Goal: Task Accomplishment & Management: Use online tool/utility

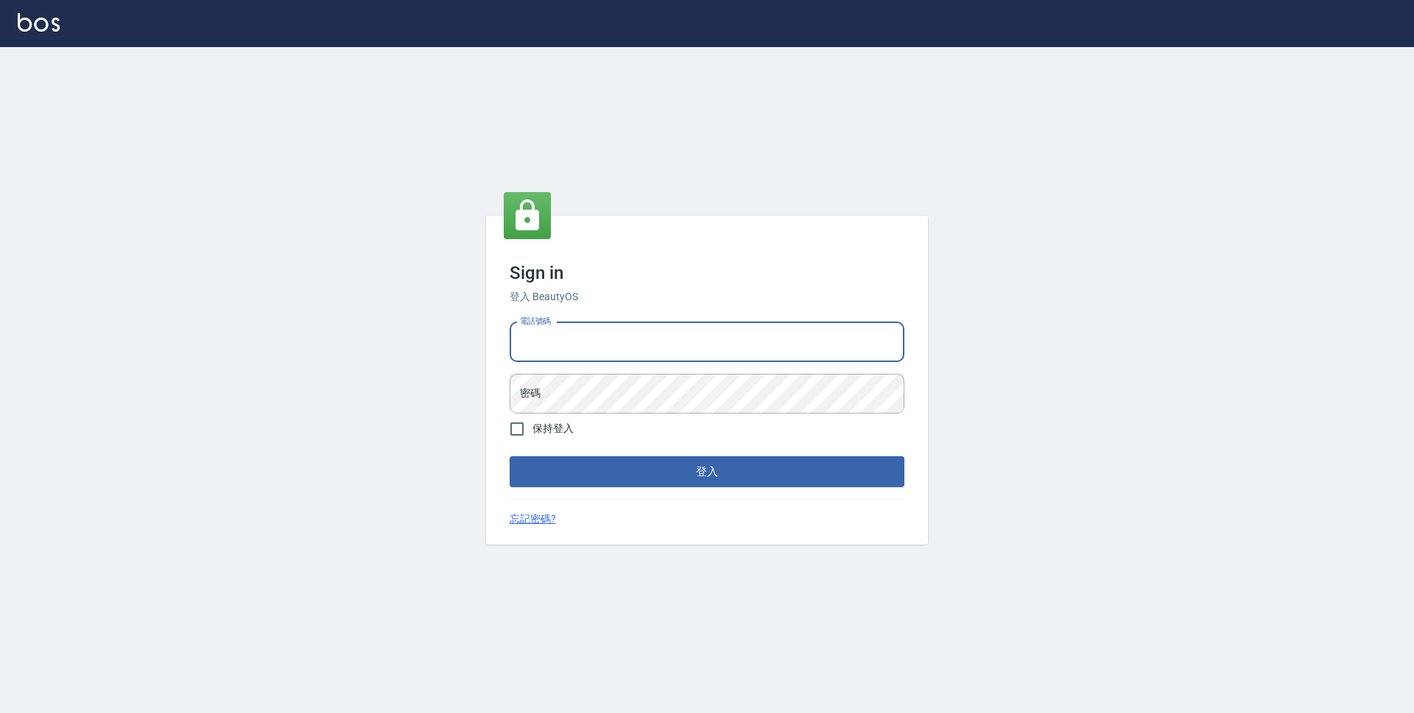
click at [560, 350] on input "電話號碼" at bounding box center [706, 342] width 395 height 40
type input "0423939755"
click at [509, 456] on button "登入" at bounding box center [706, 471] width 395 height 31
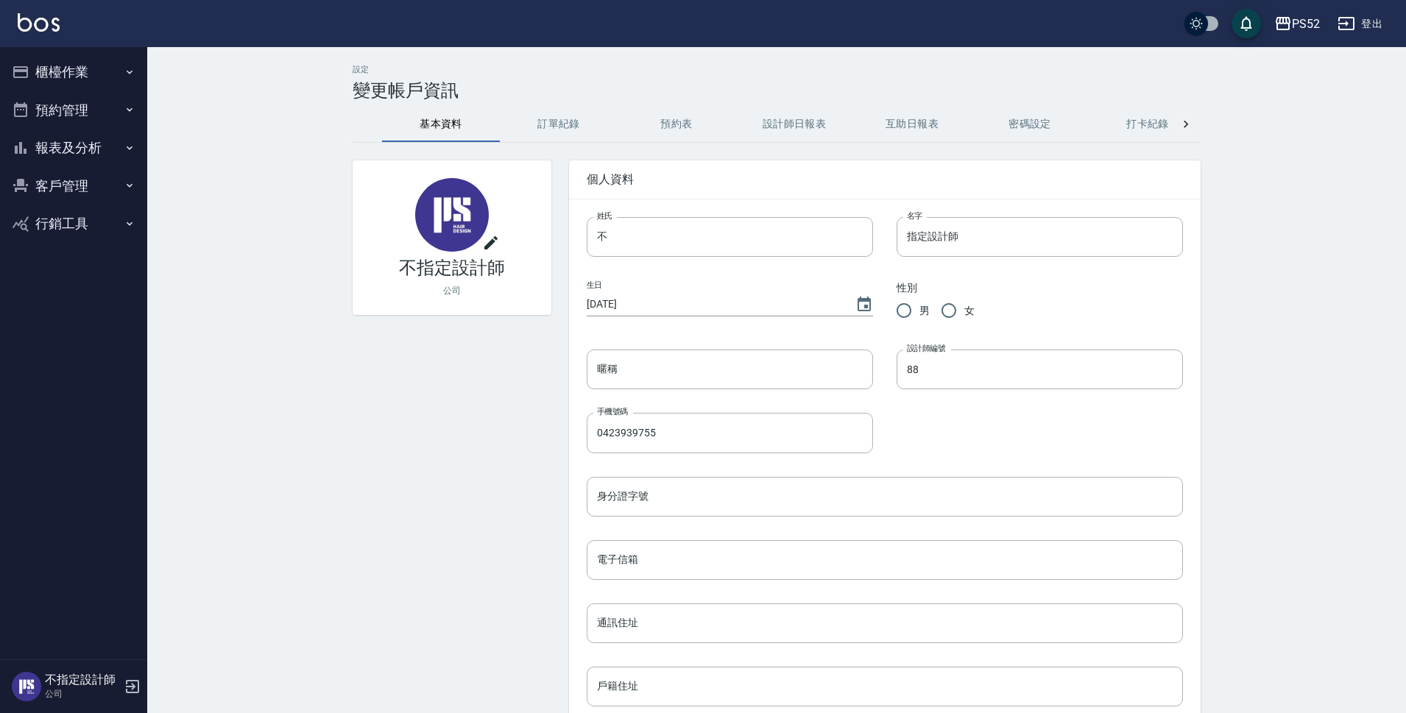
click at [133, 69] on icon "button" at bounding box center [130, 72] width 12 height 12
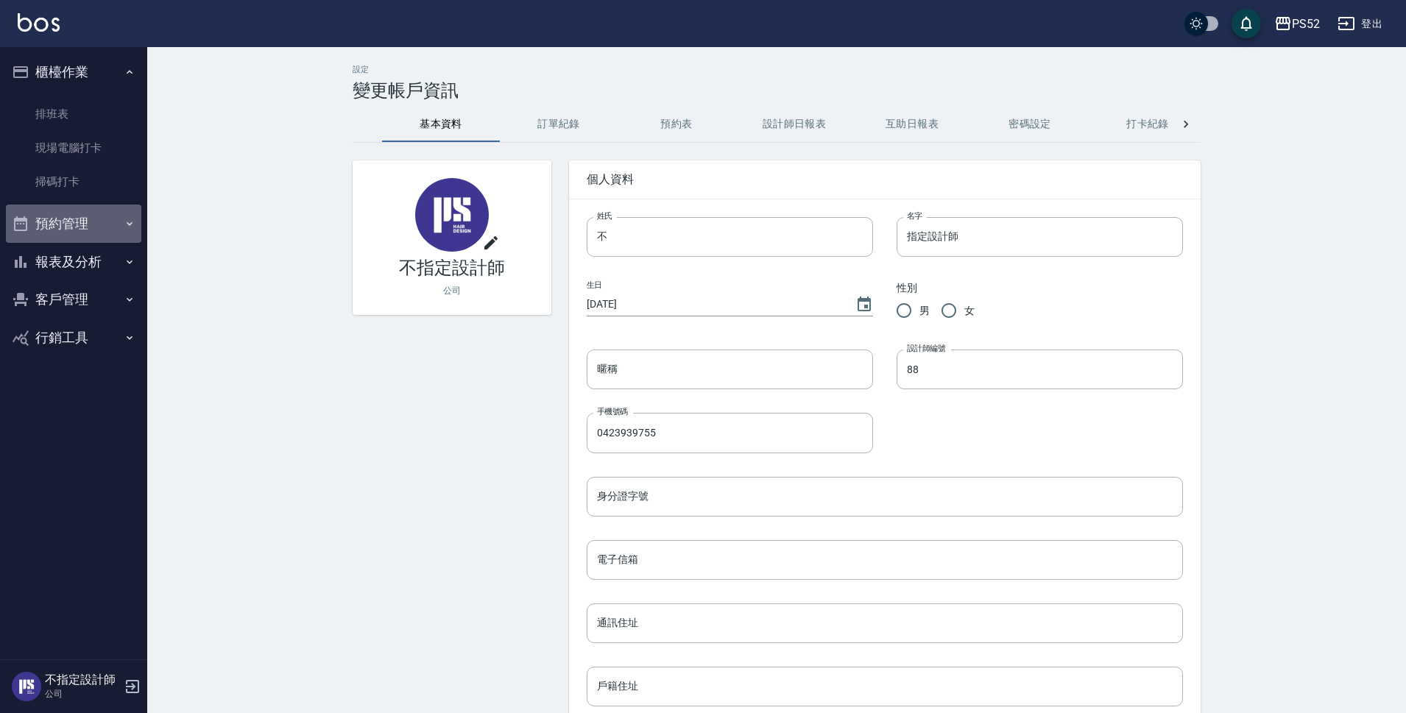
click at [103, 229] on button "預約管理" at bounding box center [73, 224] width 135 height 38
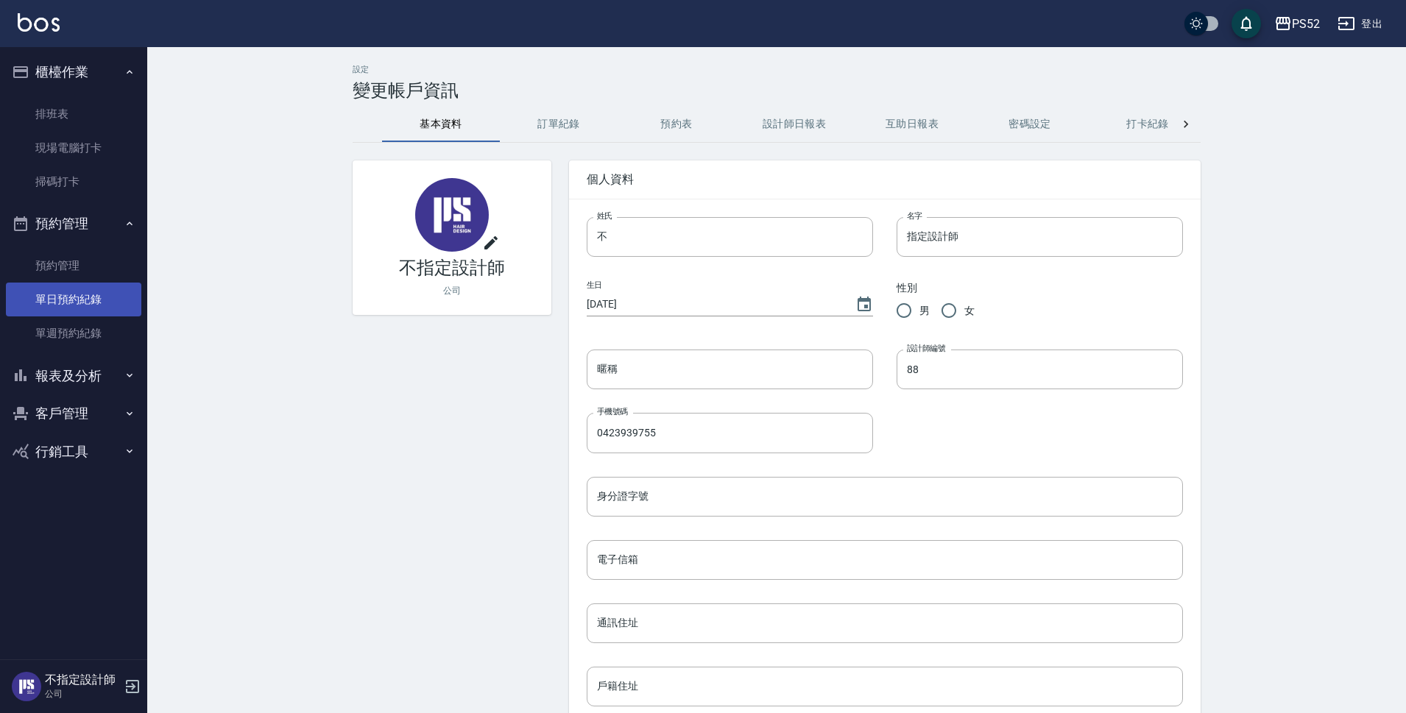
click at [107, 292] on link "單日預約紀錄" at bounding box center [73, 300] width 135 height 34
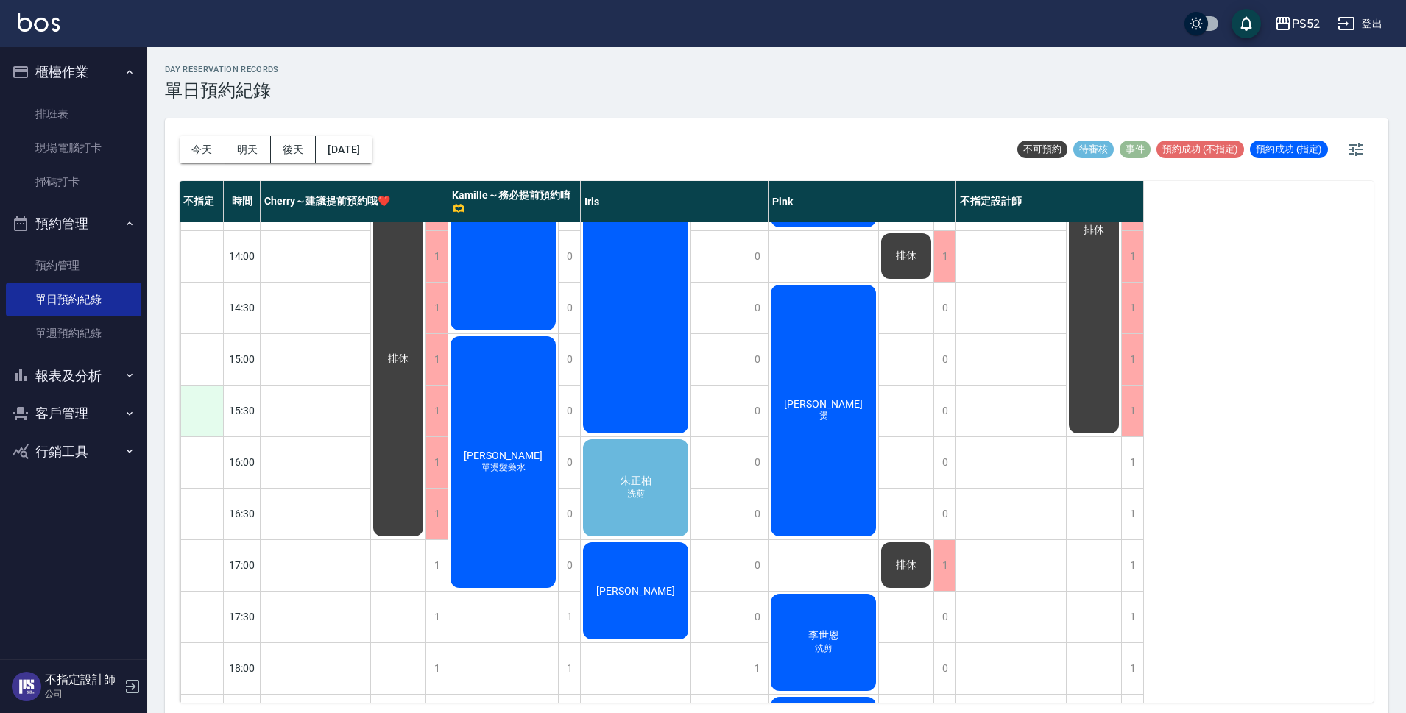
scroll to position [392, 0]
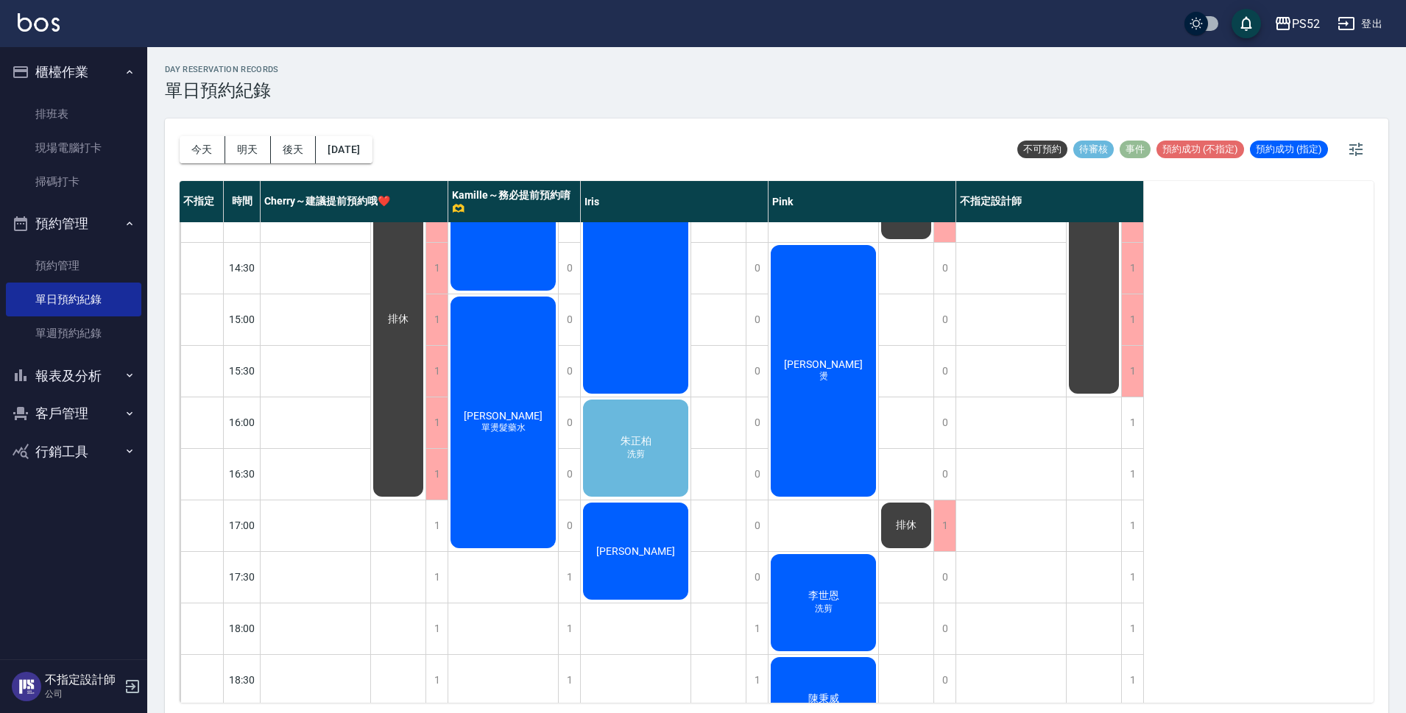
click at [660, 452] on div "[PERSON_NAME]剪" at bounding box center [636, 449] width 110 height 102
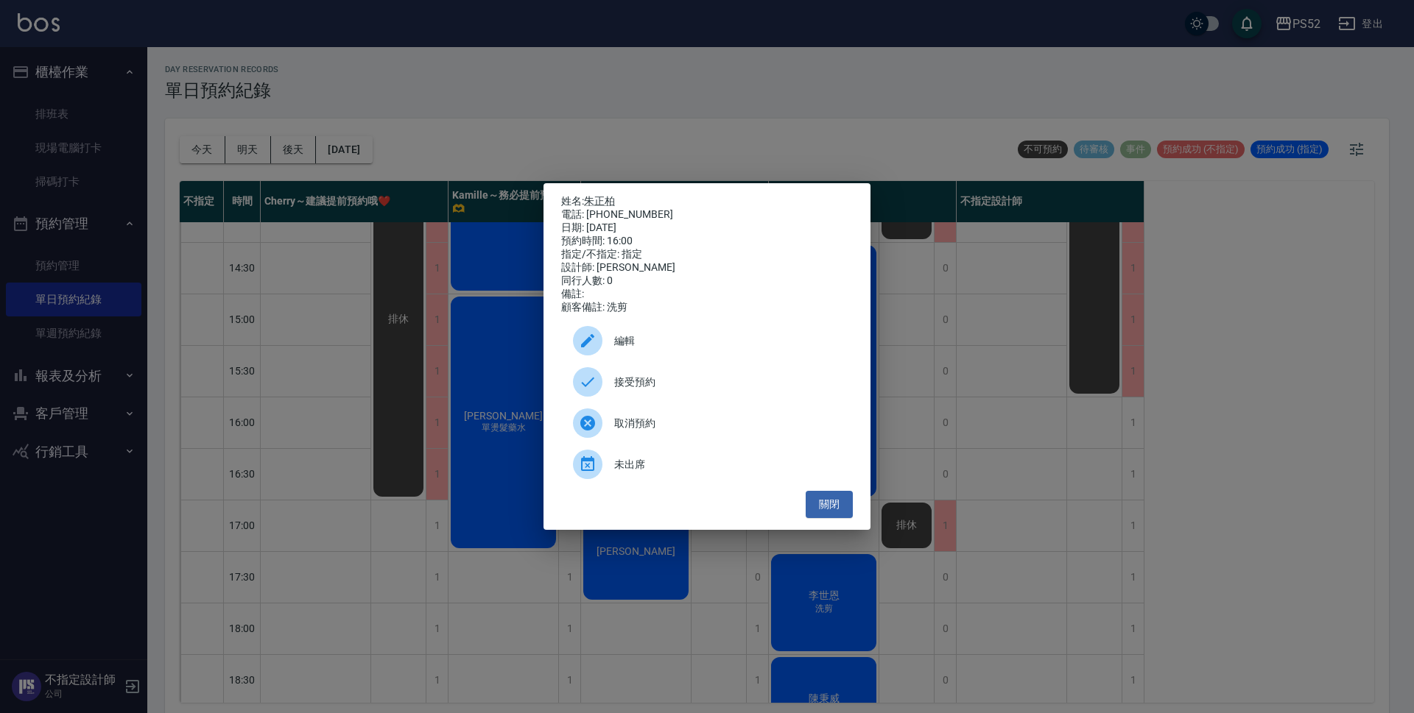
click at [699, 389] on span "接受預約" at bounding box center [727, 382] width 227 height 15
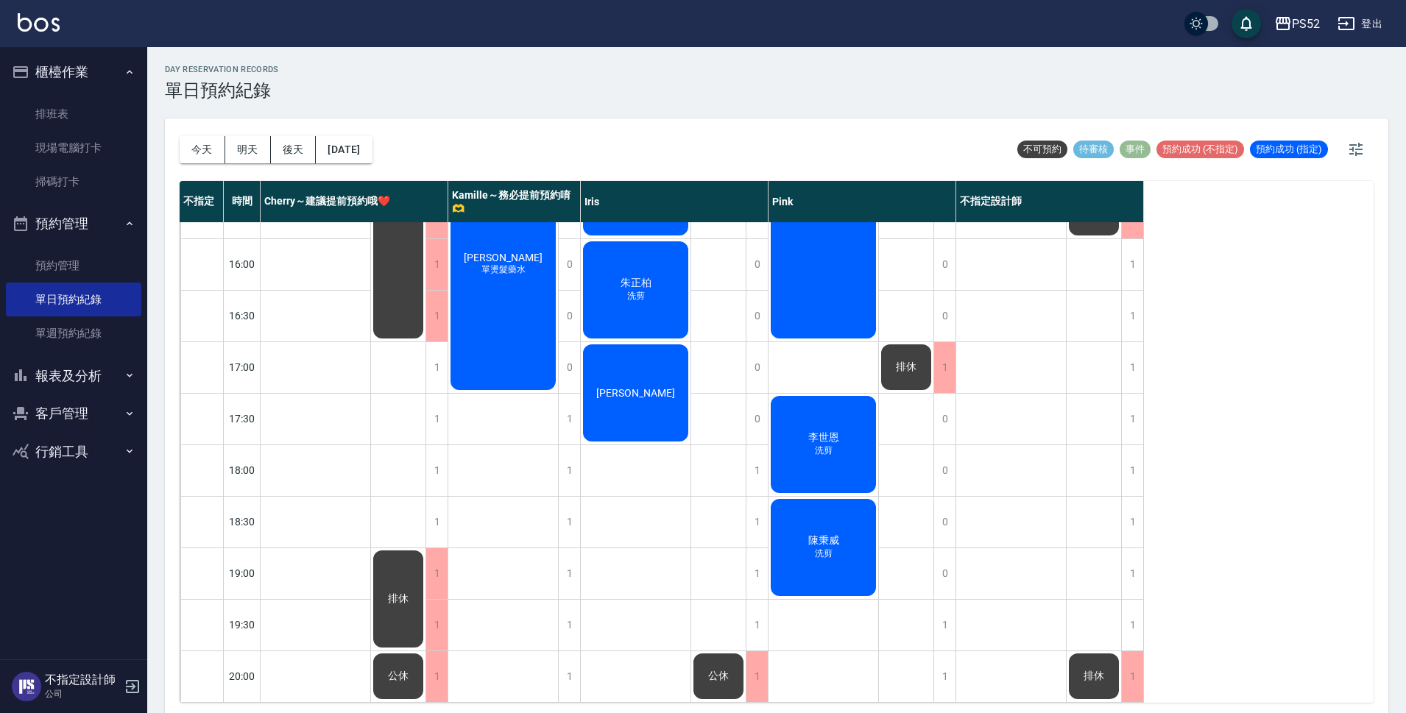
scroll to position [563, 0]
click at [432, 359] on div "1" at bounding box center [437, 367] width 22 height 51
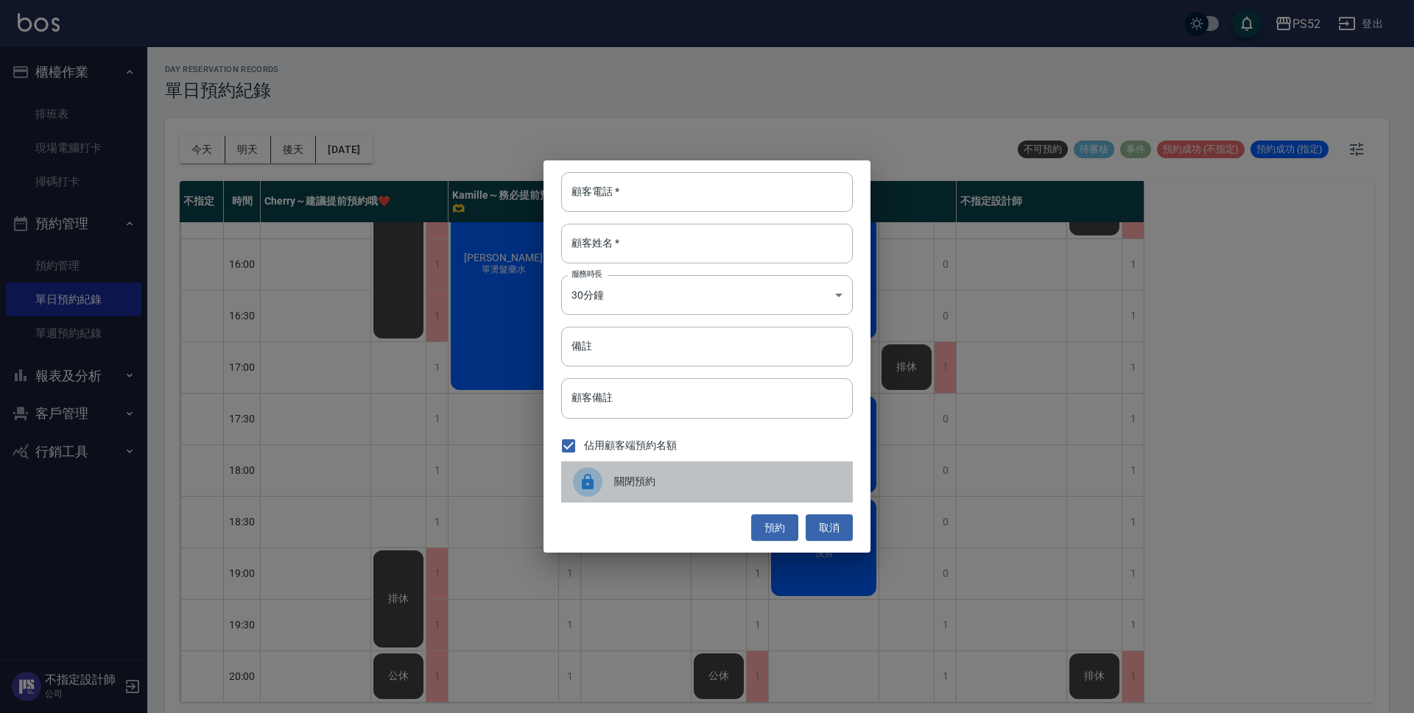
click at [685, 487] on span "關閉預約" at bounding box center [727, 481] width 227 height 15
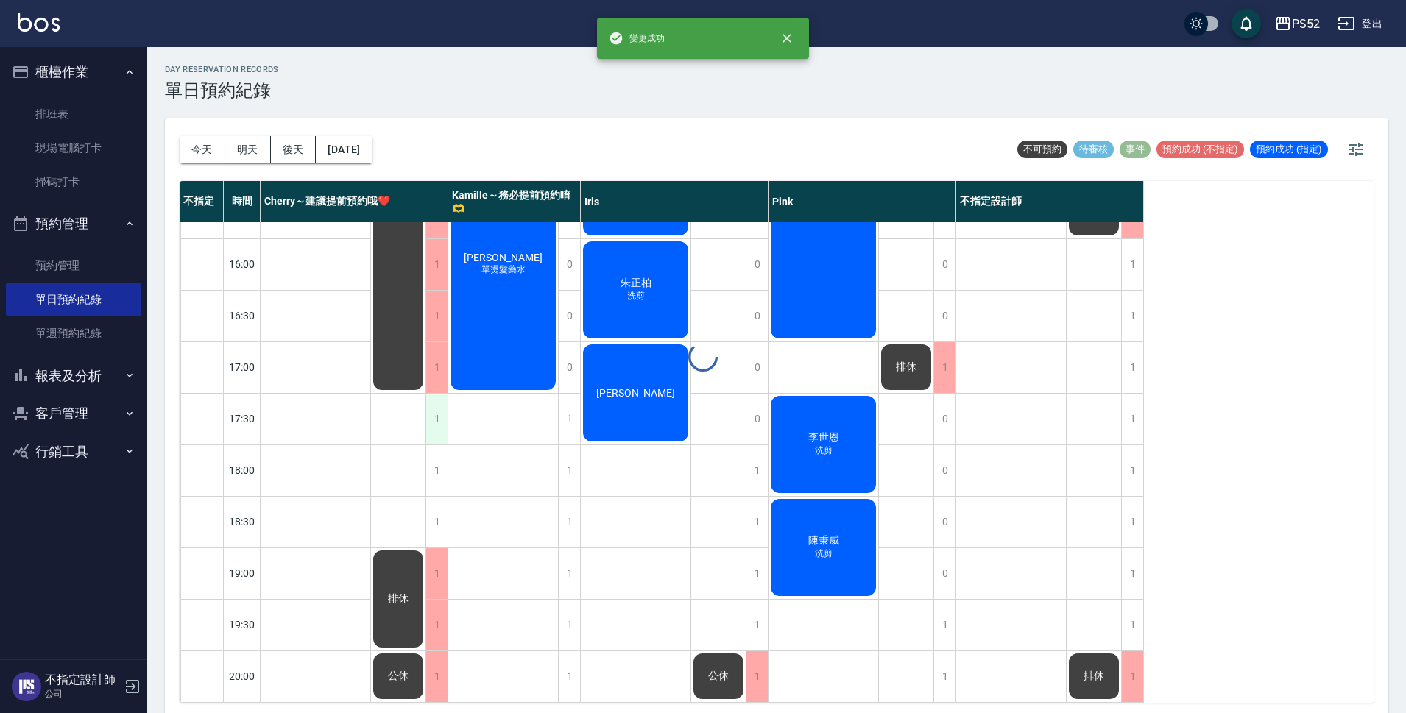
click at [437, 415] on div "1" at bounding box center [437, 419] width 22 height 51
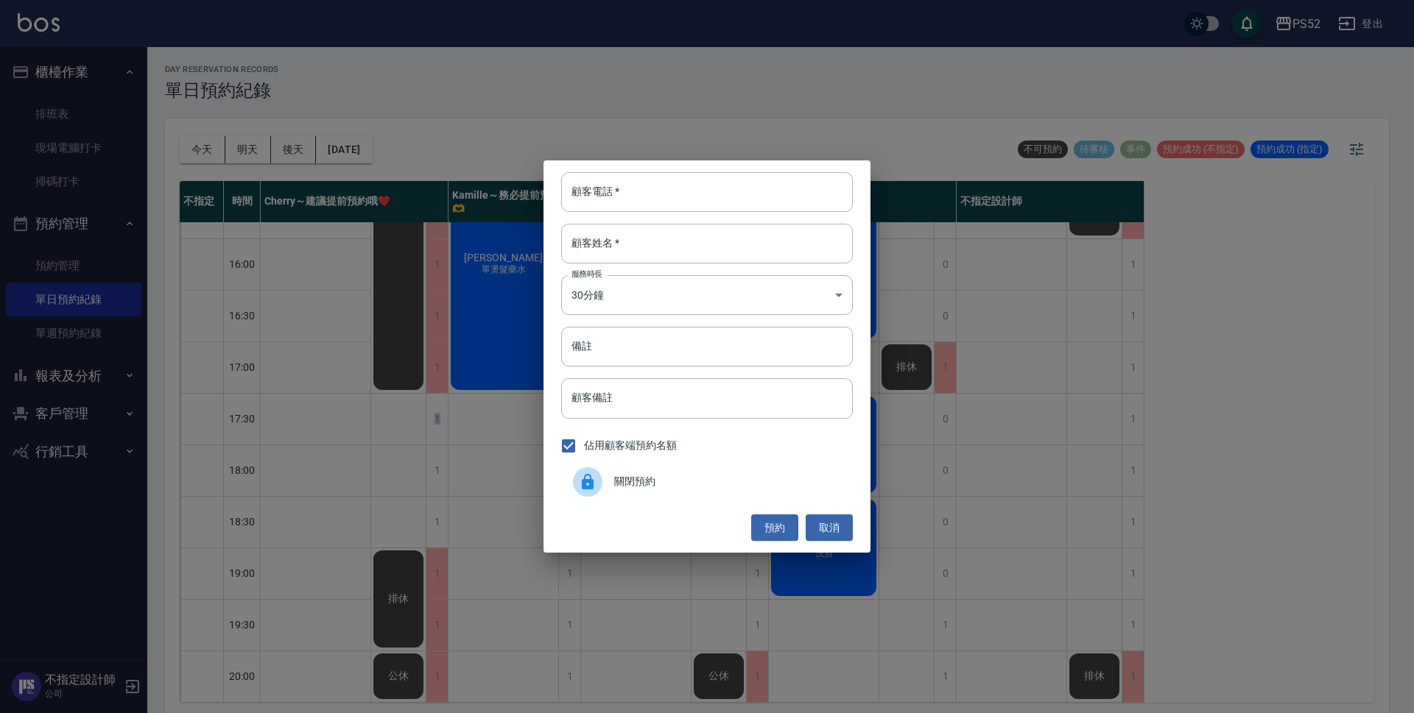
click at [718, 473] on div "關閉預約" at bounding box center [707, 482] width 292 height 41
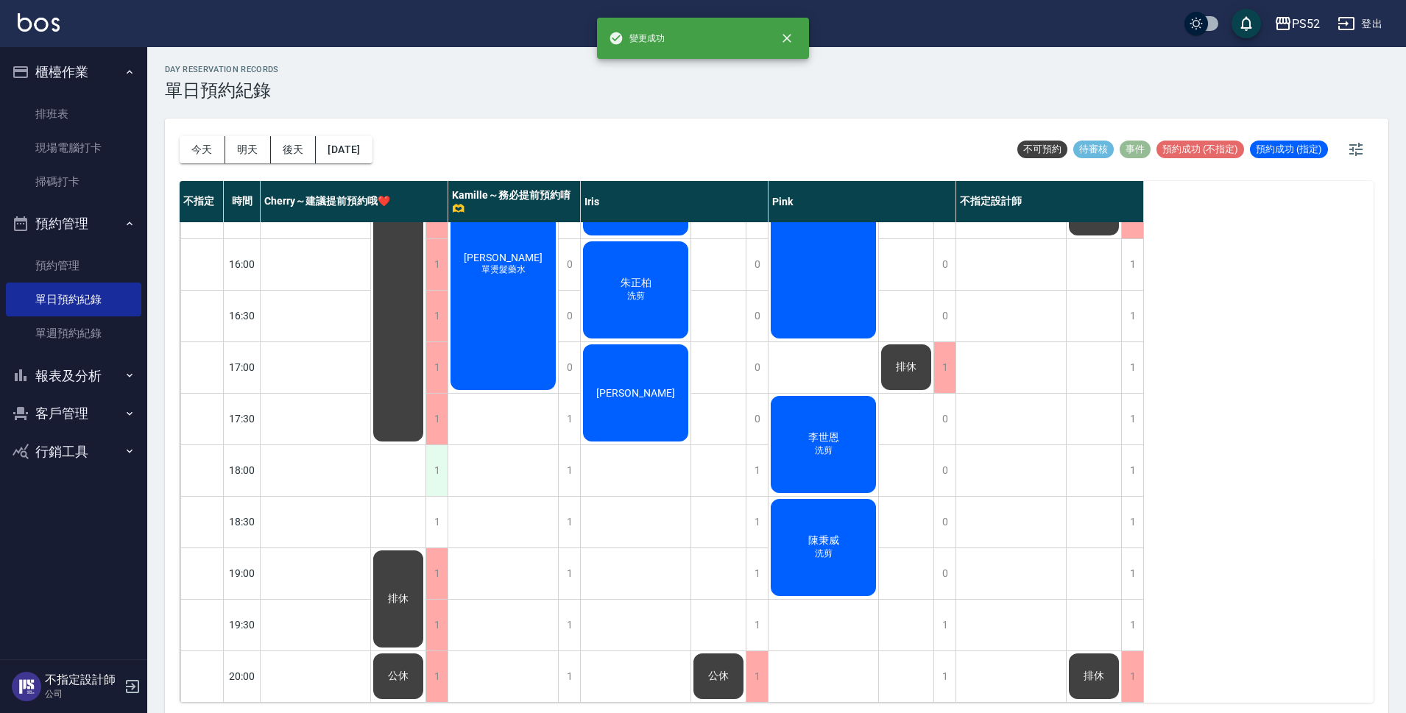
click at [432, 461] on div "1" at bounding box center [437, 470] width 22 height 51
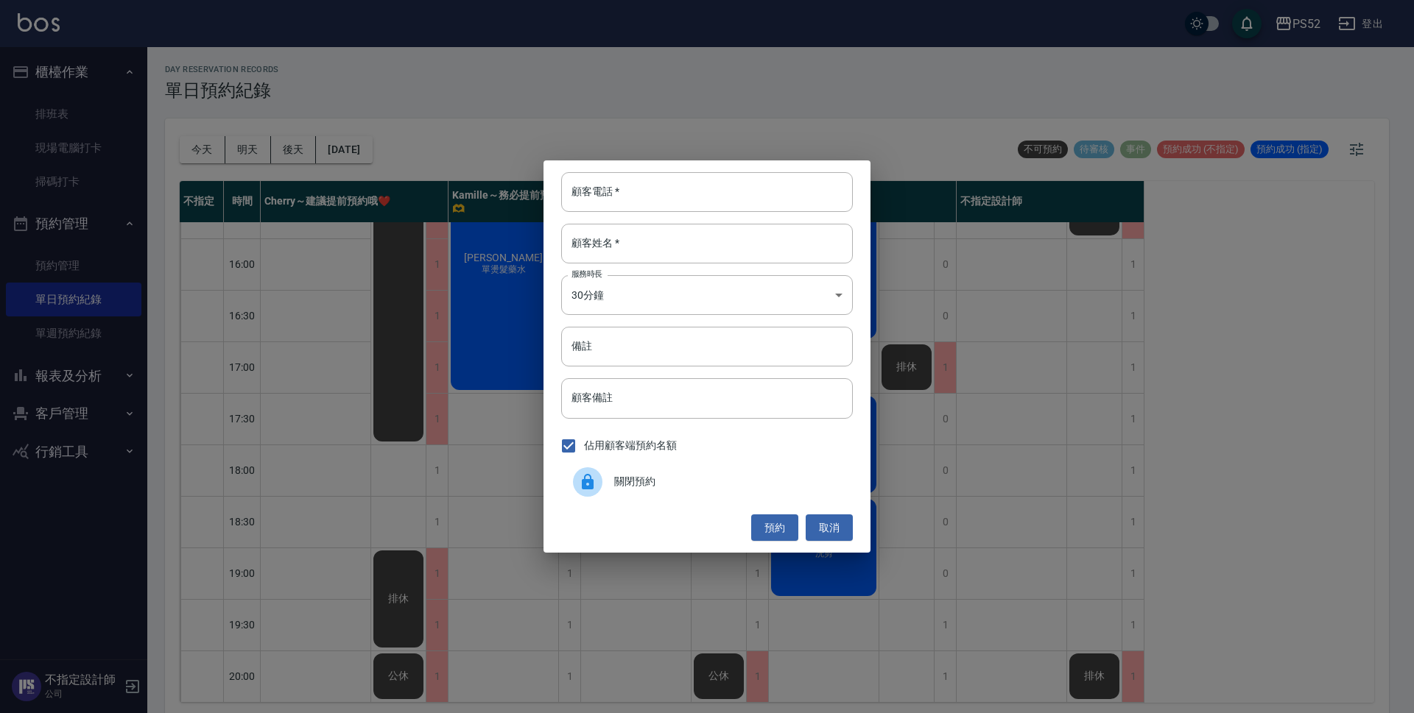
click at [668, 490] on span "關閉預約" at bounding box center [727, 481] width 227 height 15
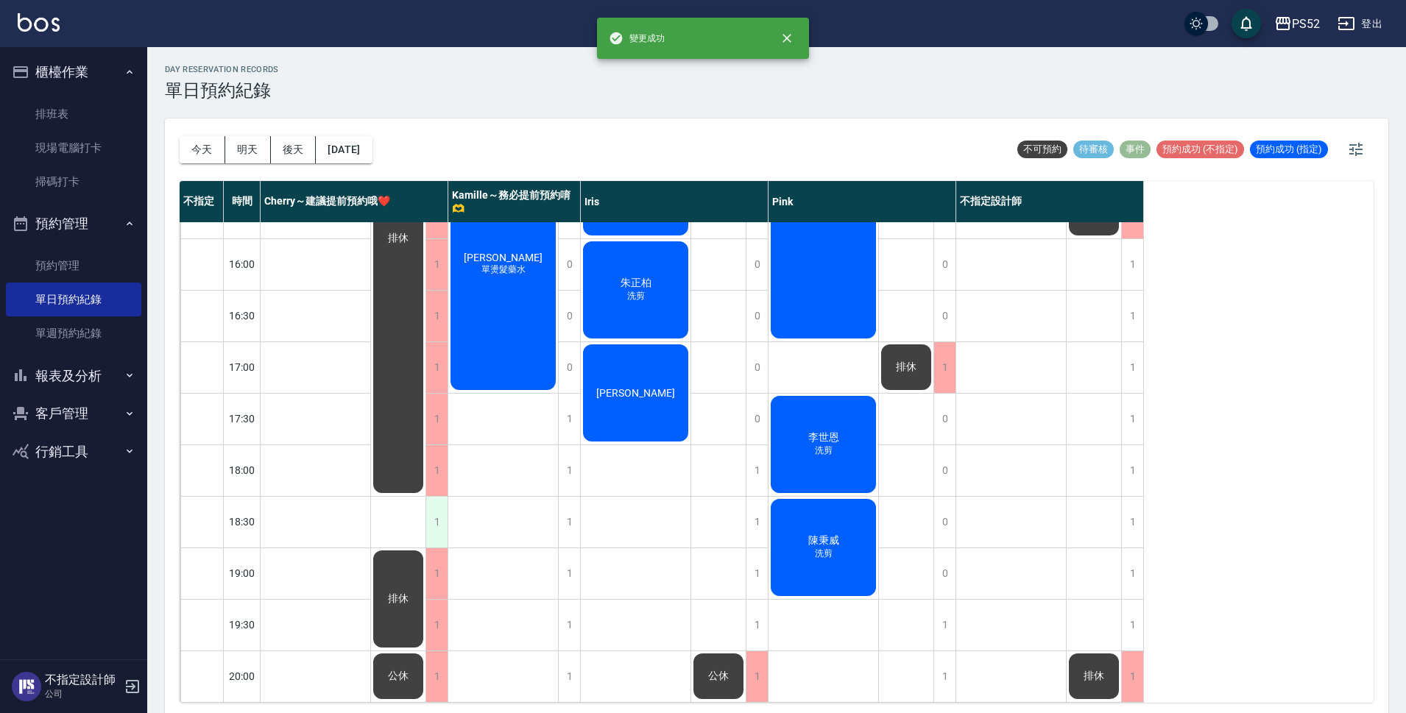
click at [440, 510] on div "1" at bounding box center [437, 522] width 22 height 51
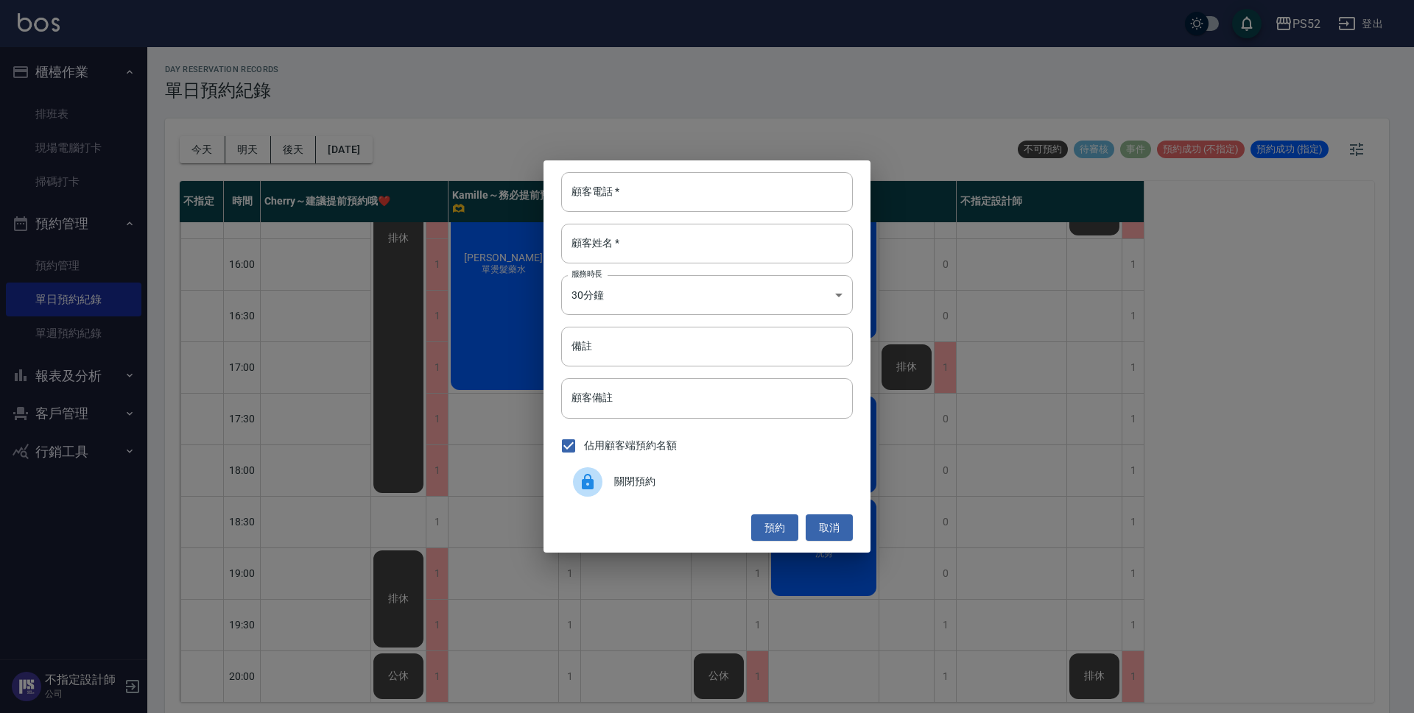
click at [727, 473] on div "關閉預約" at bounding box center [707, 482] width 292 height 41
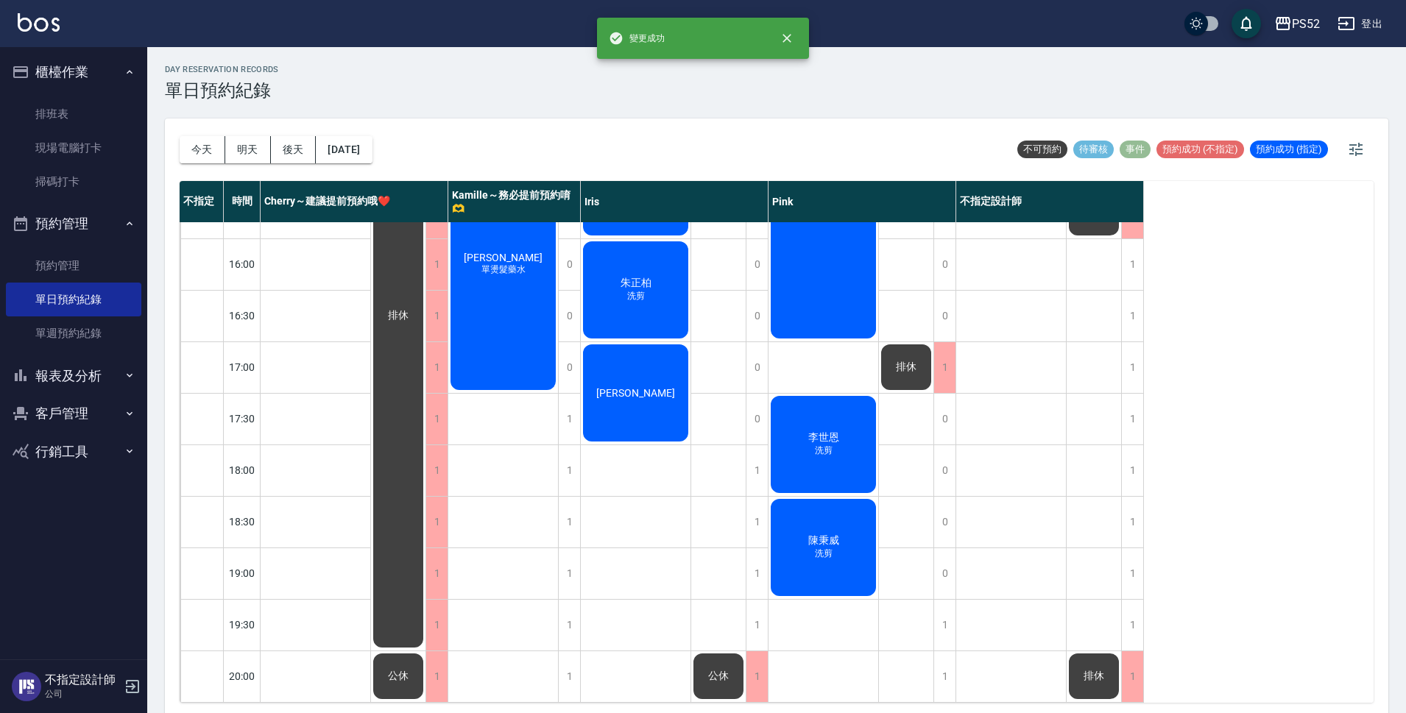
click at [457, 663] on div "[PERSON_NAME] 洗剪 [PERSON_NAME] [PERSON_NAME] 單燙髮藥水 [PERSON_NAME] 單燙髮藥水" at bounding box center [503, 187] width 110 height 1031
click at [616, 607] on div "[PERSON_NAME]C [PERSON_NAME]剪 [PERSON_NAME]" at bounding box center [636, 187] width 110 height 1031
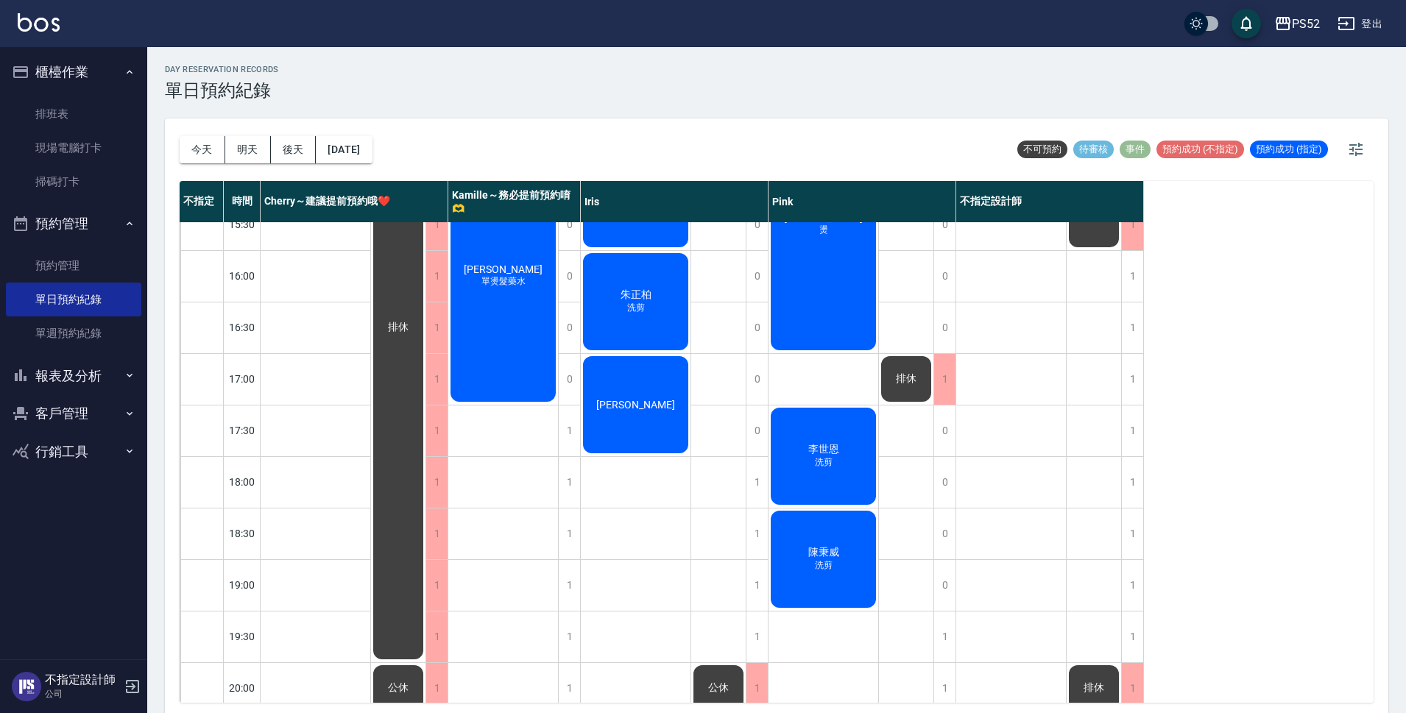
scroll to position [514, 0]
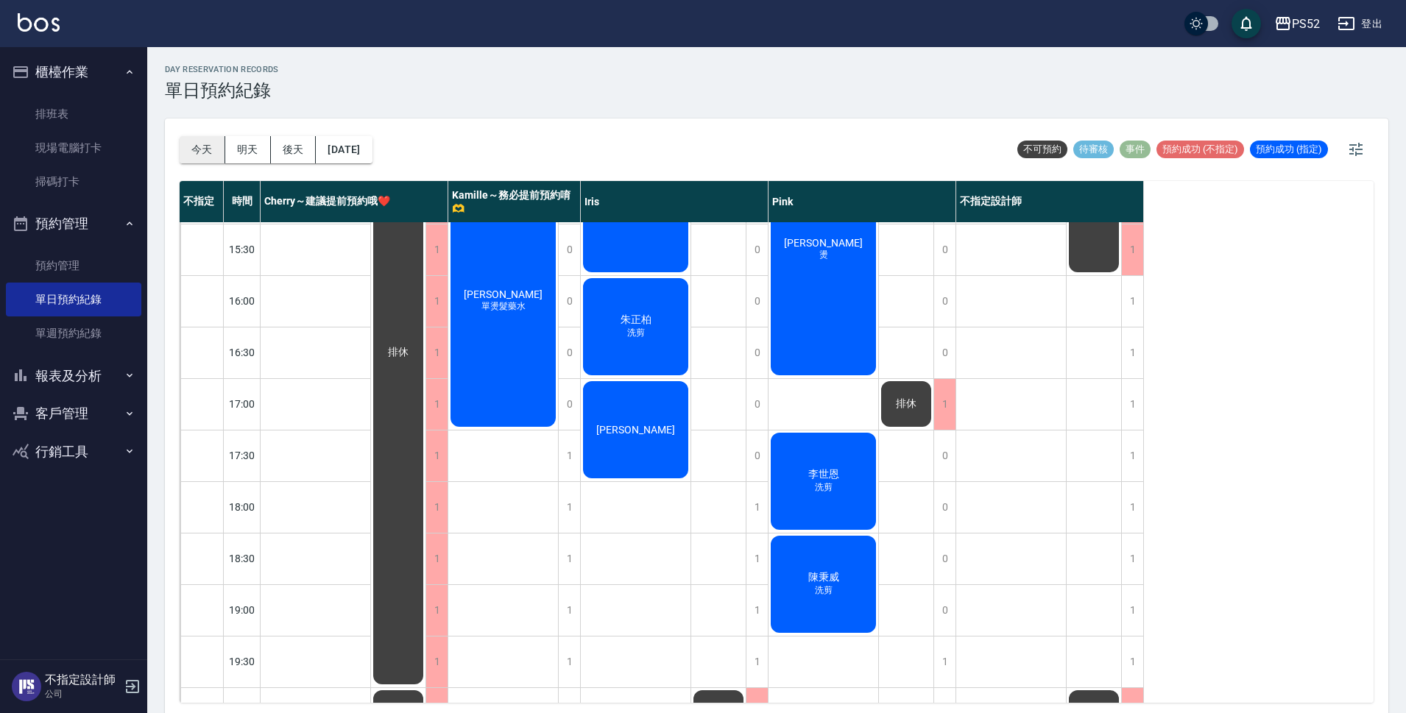
click at [188, 151] on button "今天" at bounding box center [203, 149] width 46 height 27
click at [228, 152] on button "明天" at bounding box center [248, 149] width 46 height 27
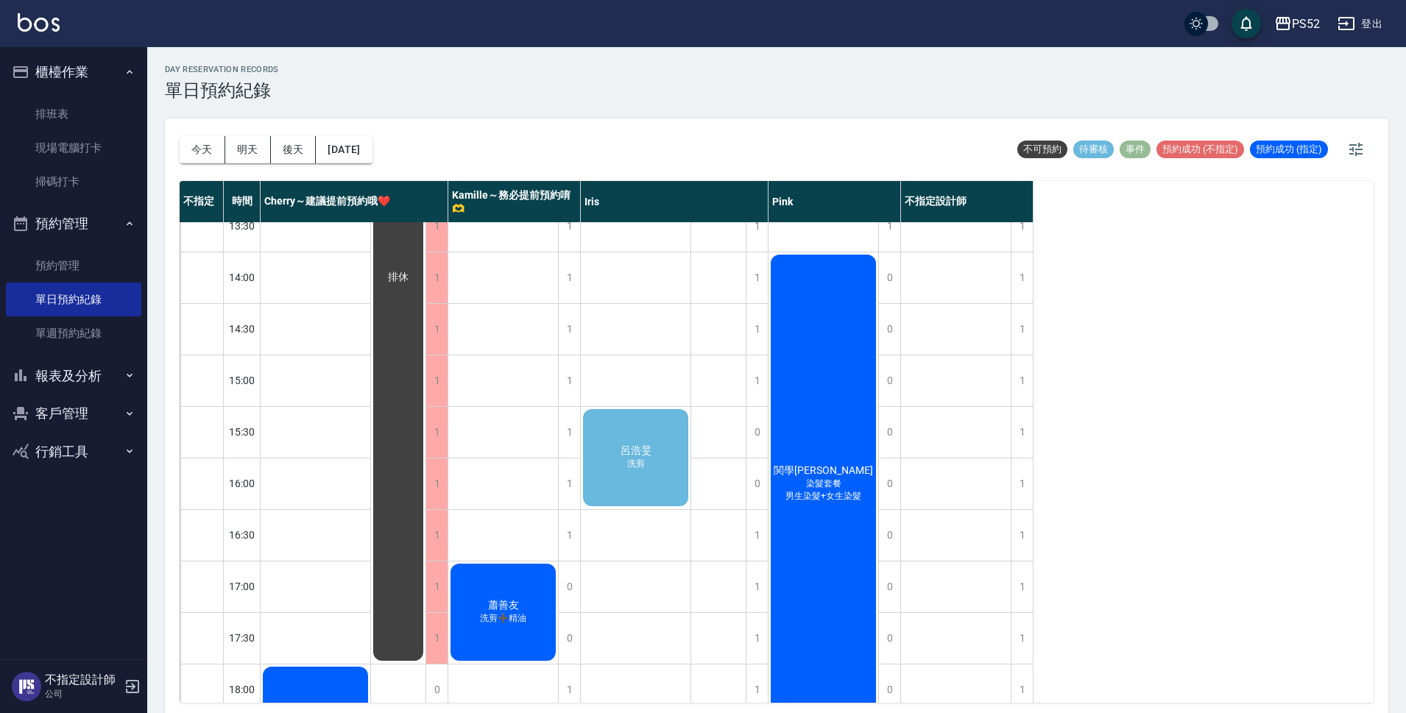
scroll to position [318, 0]
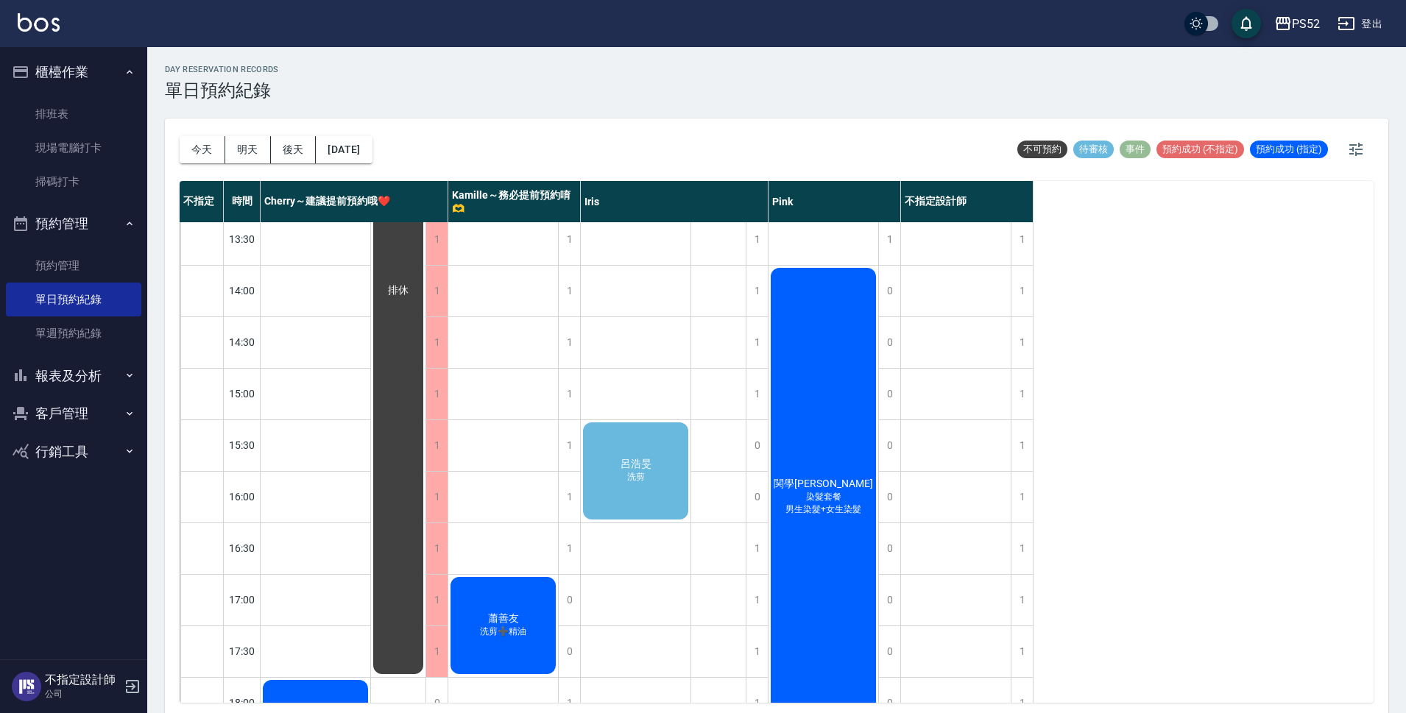
click at [645, 474] on span "洗剪" at bounding box center [636, 477] width 24 height 13
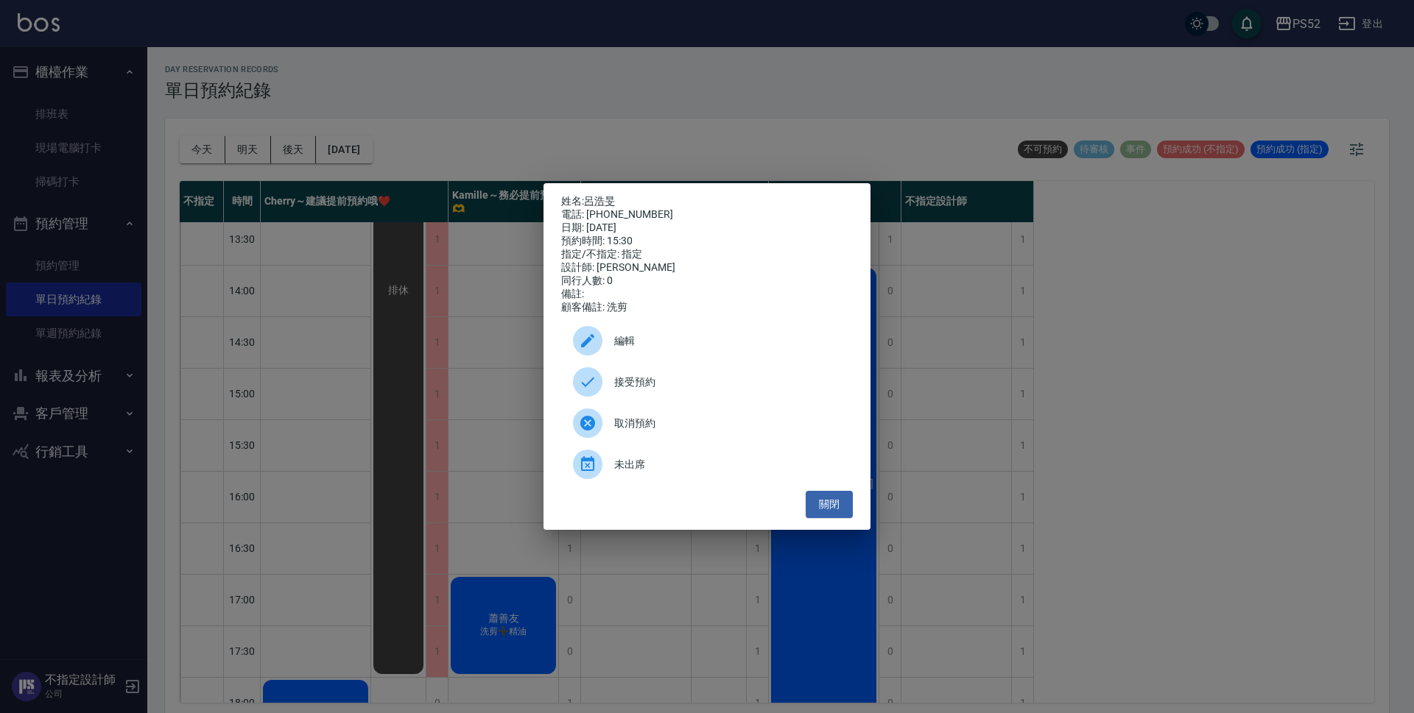
click at [694, 381] on span "接受預約" at bounding box center [727, 382] width 227 height 15
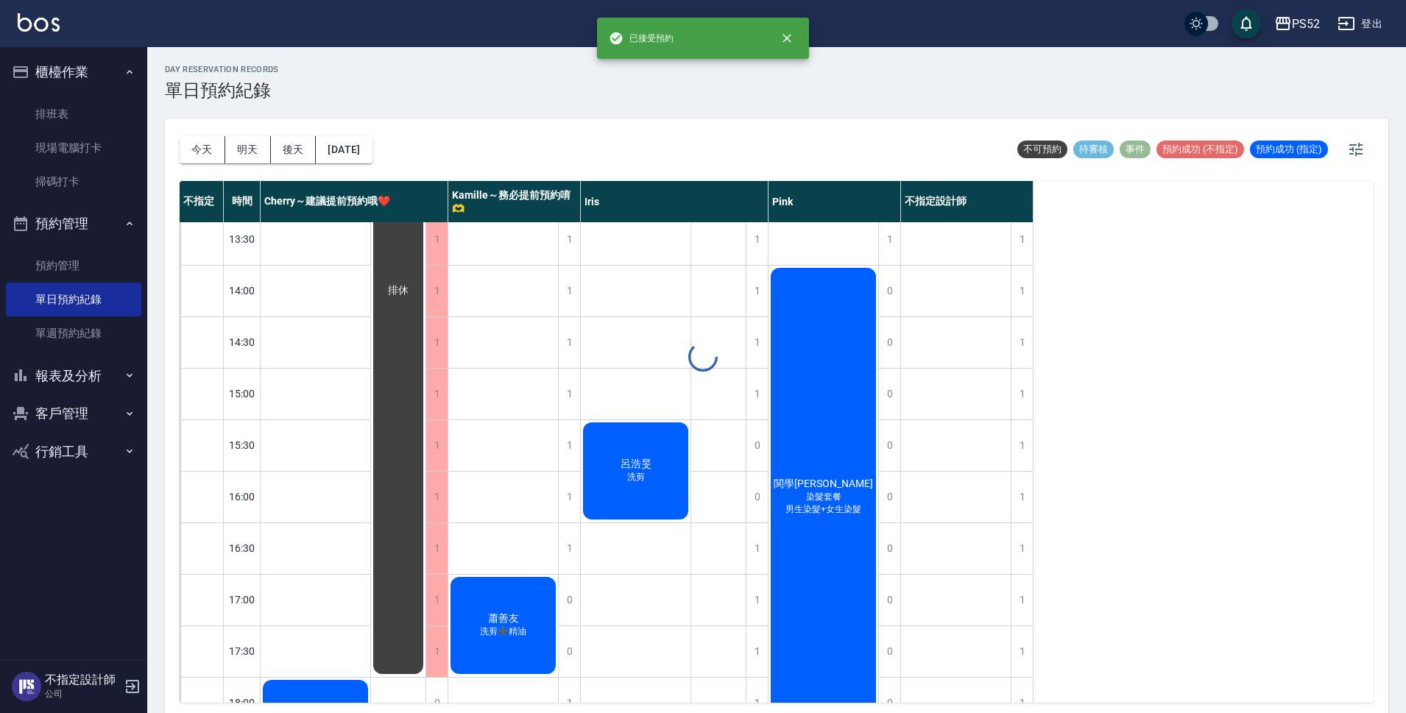
click at [679, 643] on div "day Reservation records 單日預約紀錄 [DATE] [DATE] [DATE] [DATE] 不可預約 待審核 事件 預約成功 (不指…" at bounding box center [776, 382] width 1259 height 671
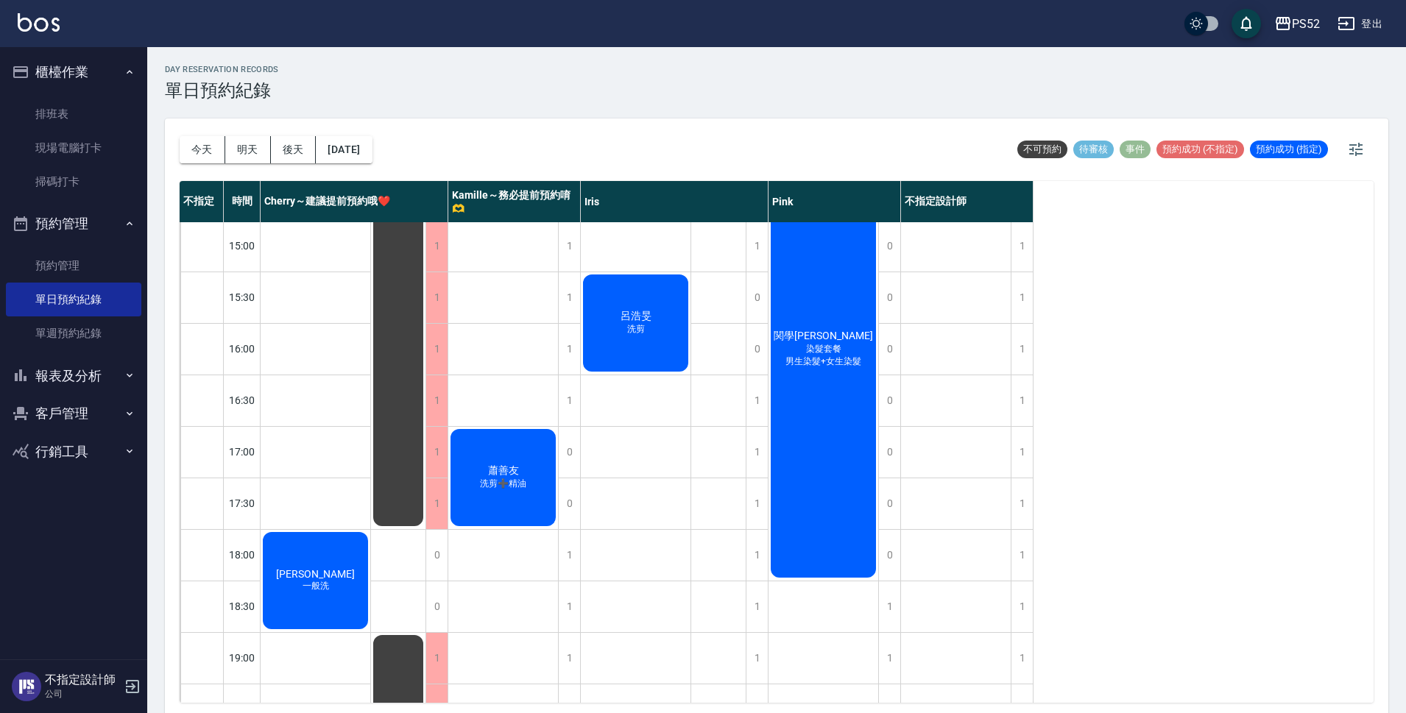
scroll to position [563, 0]
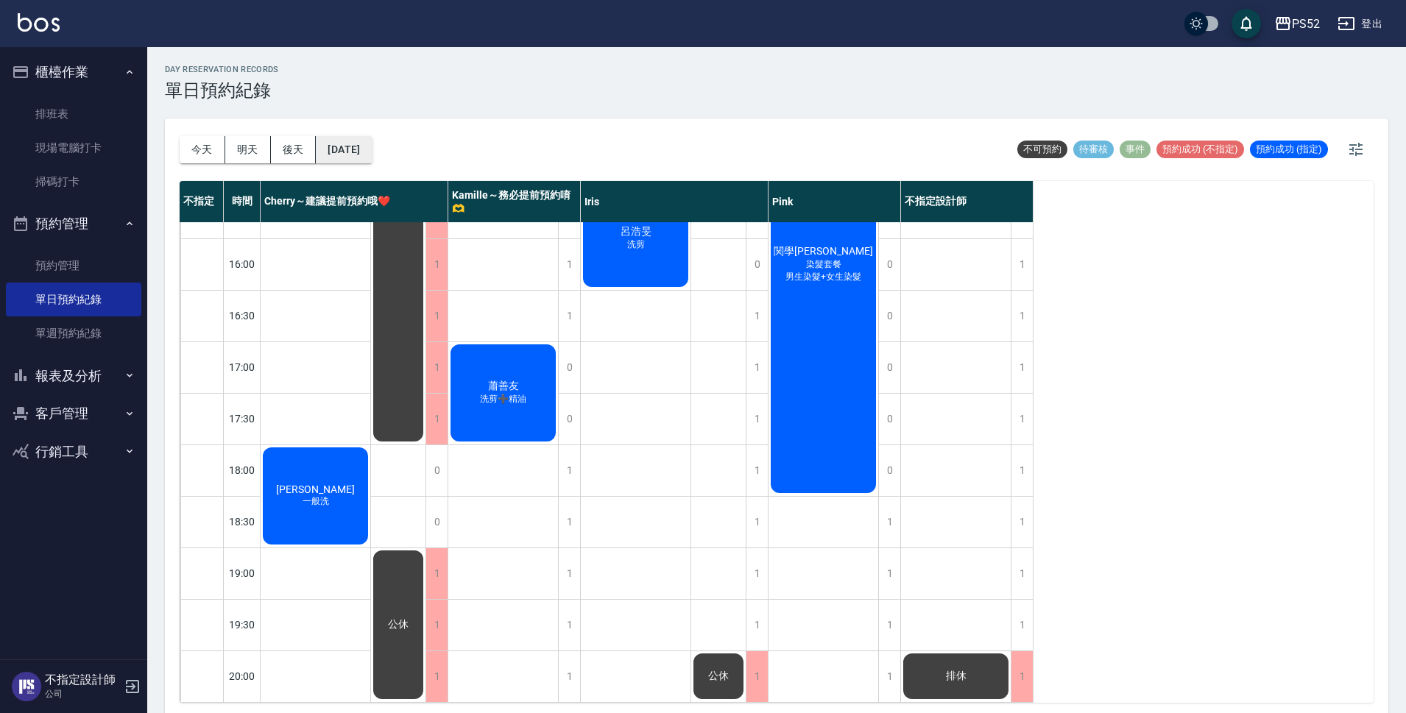
click at [372, 149] on button "[DATE]" at bounding box center [344, 149] width 56 height 27
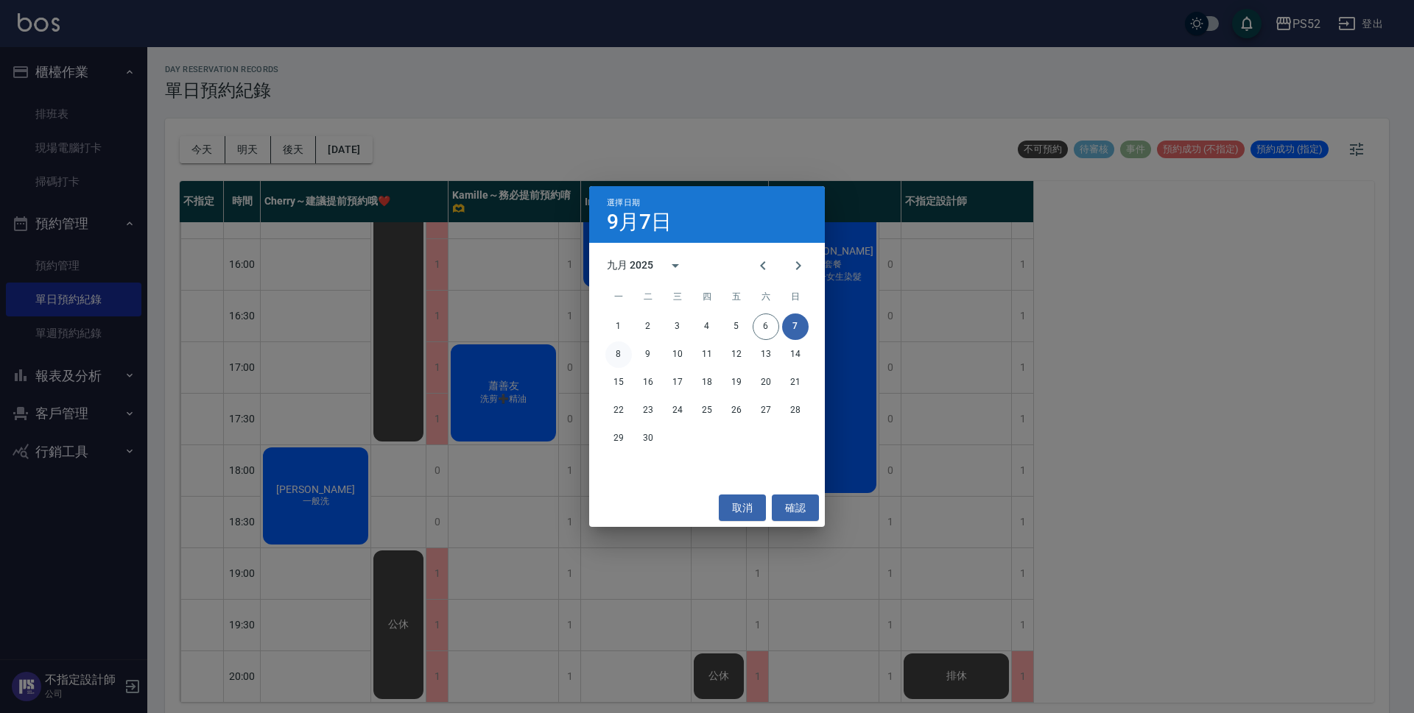
click at [607, 352] on button "8" at bounding box center [618, 355] width 27 height 27
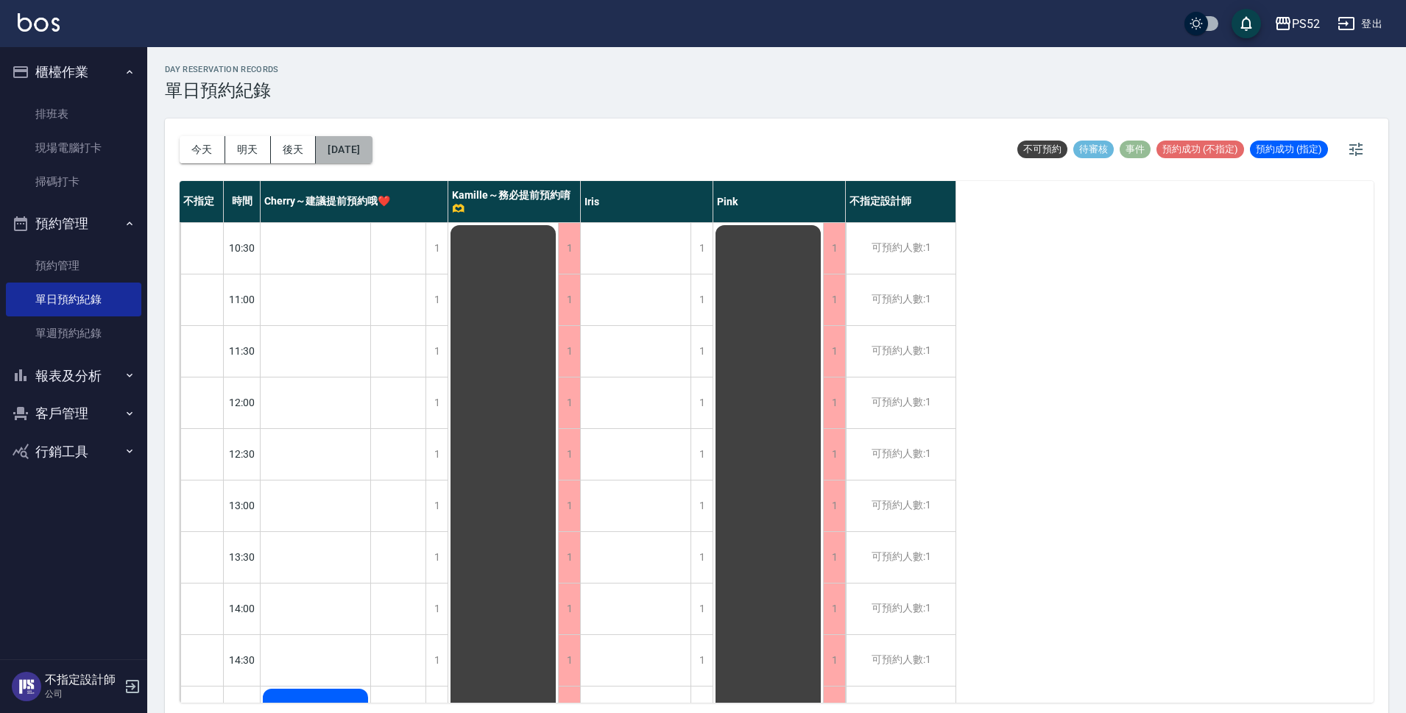
click at [361, 149] on button "[DATE]" at bounding box center [344, 149] width 56 height 27
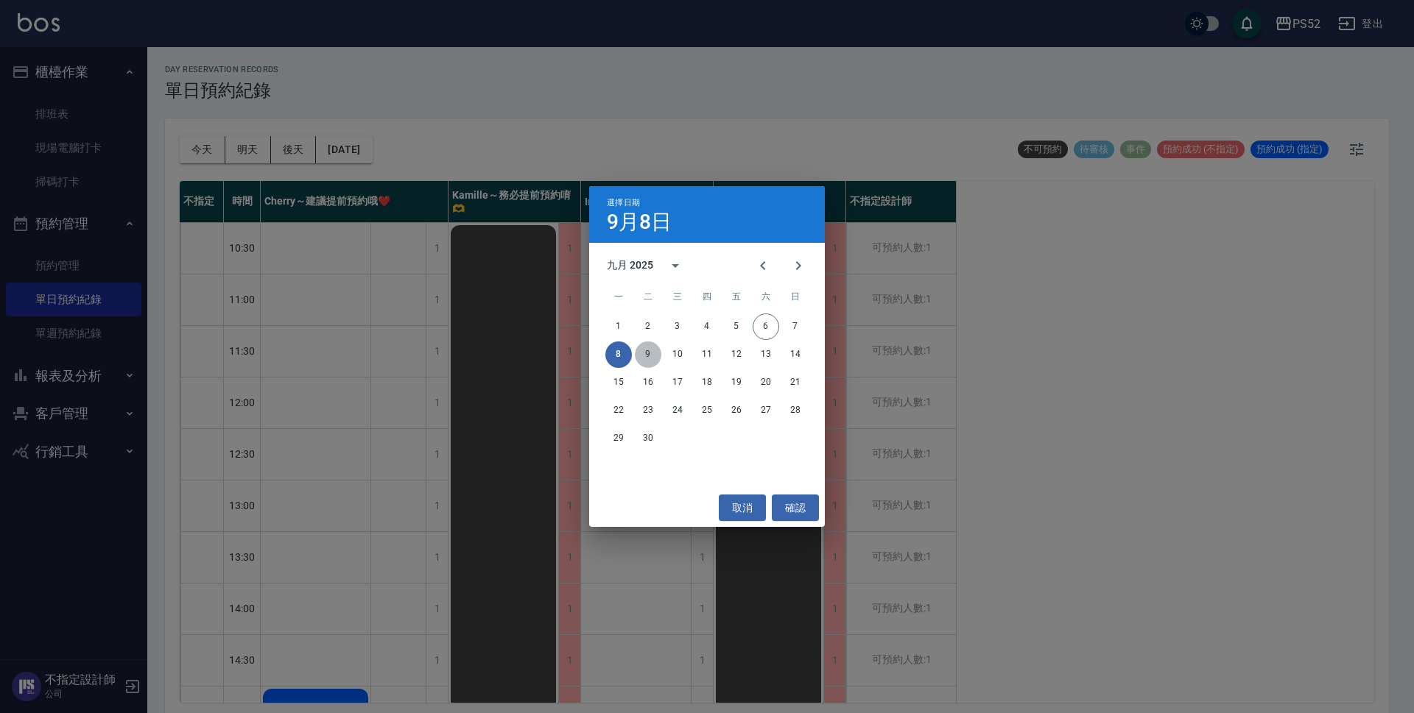
click at [647, 349] on button "9" at bounding box center [648, 355] width 27 height 27
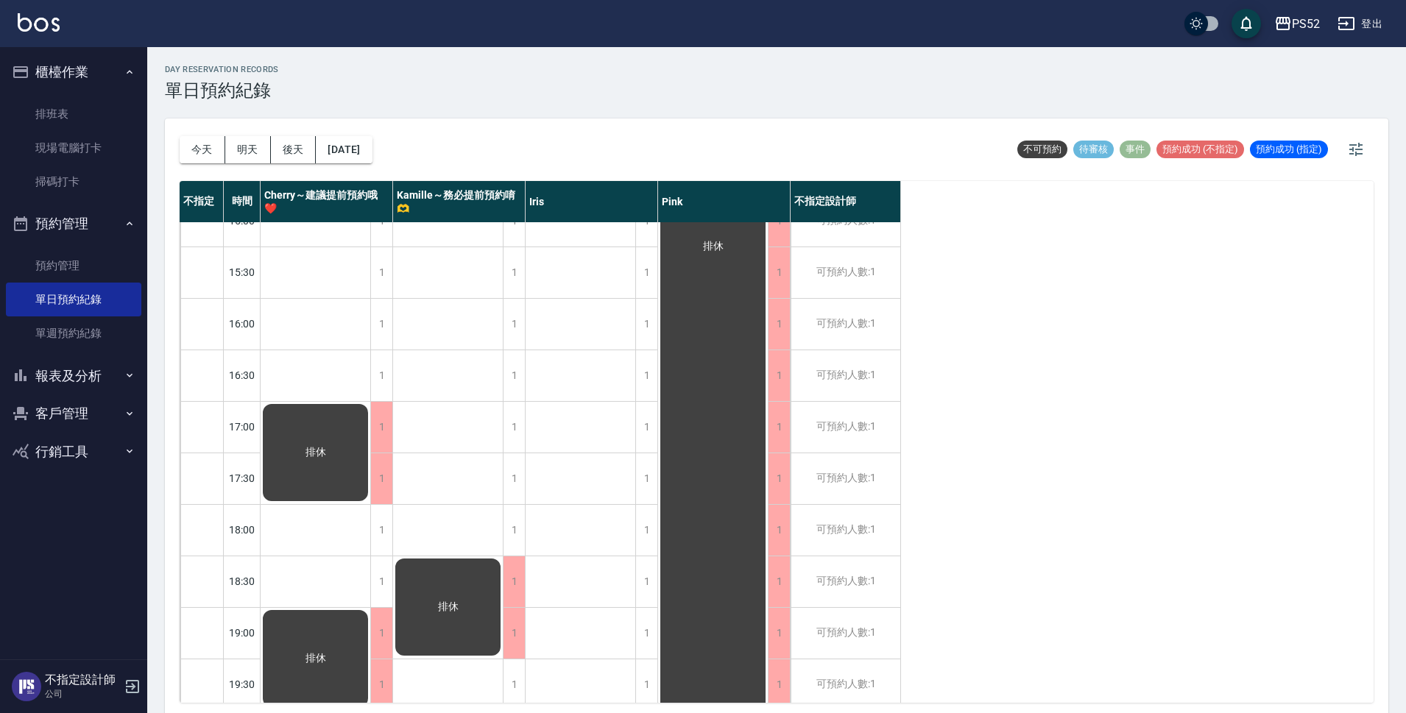
scroll to position [563, 0]
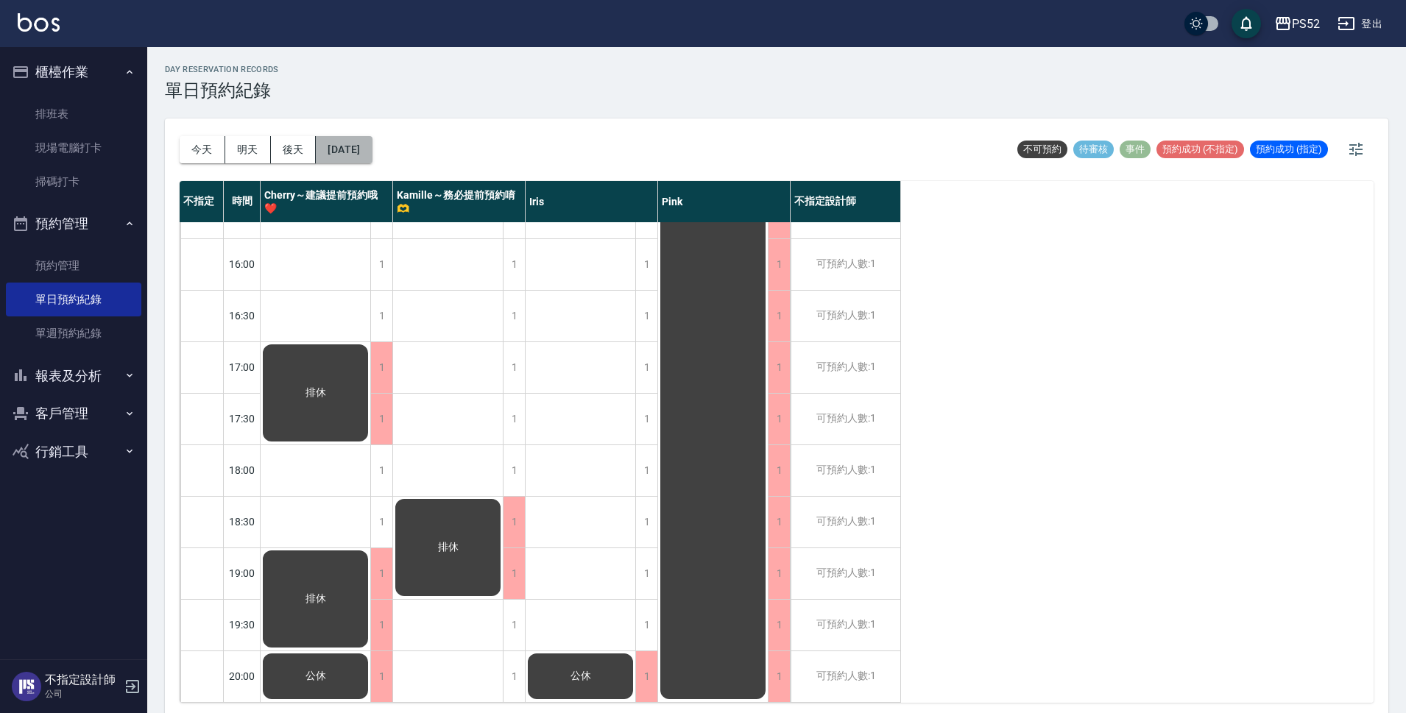
click at [334, 147] on button "[DATE]" at bounding box center [344, 149] width 56 height 27
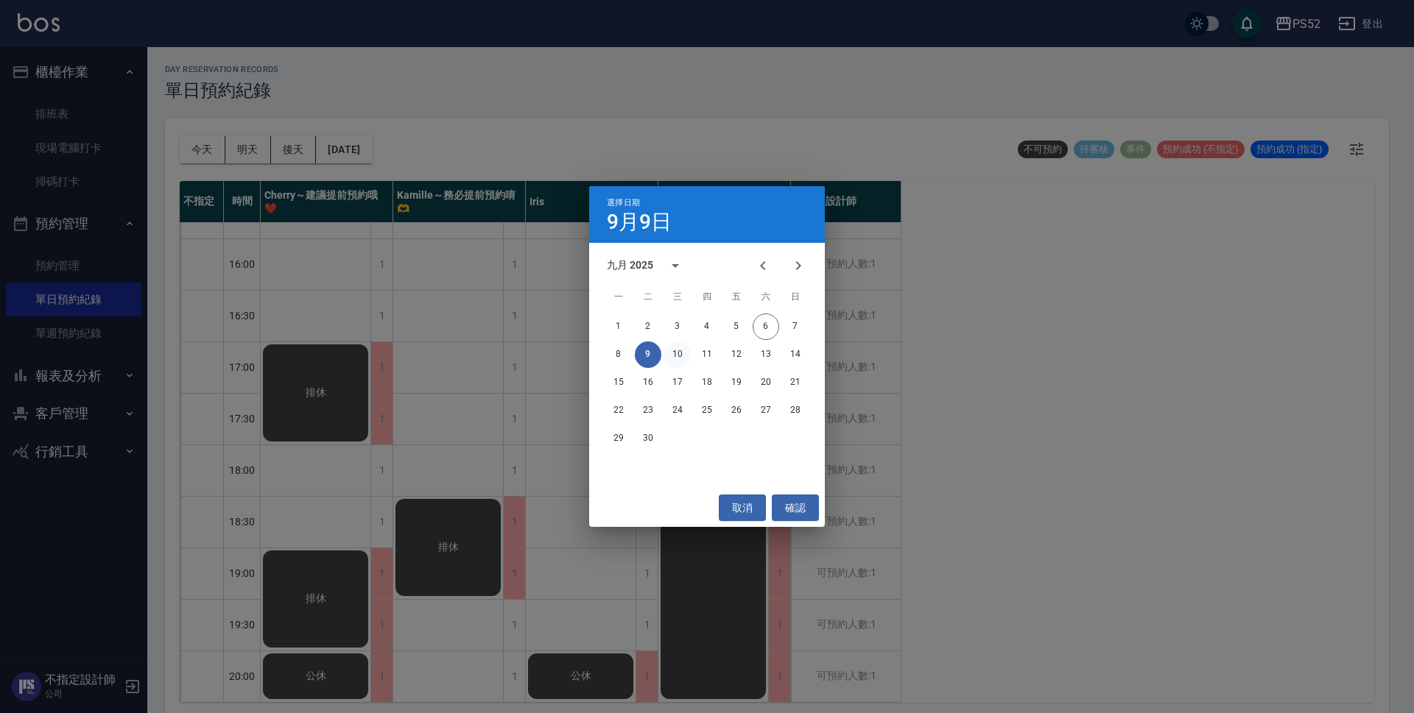
click at [666, 359] on button "10" at bounding box center [677, 355] width 27 height 27
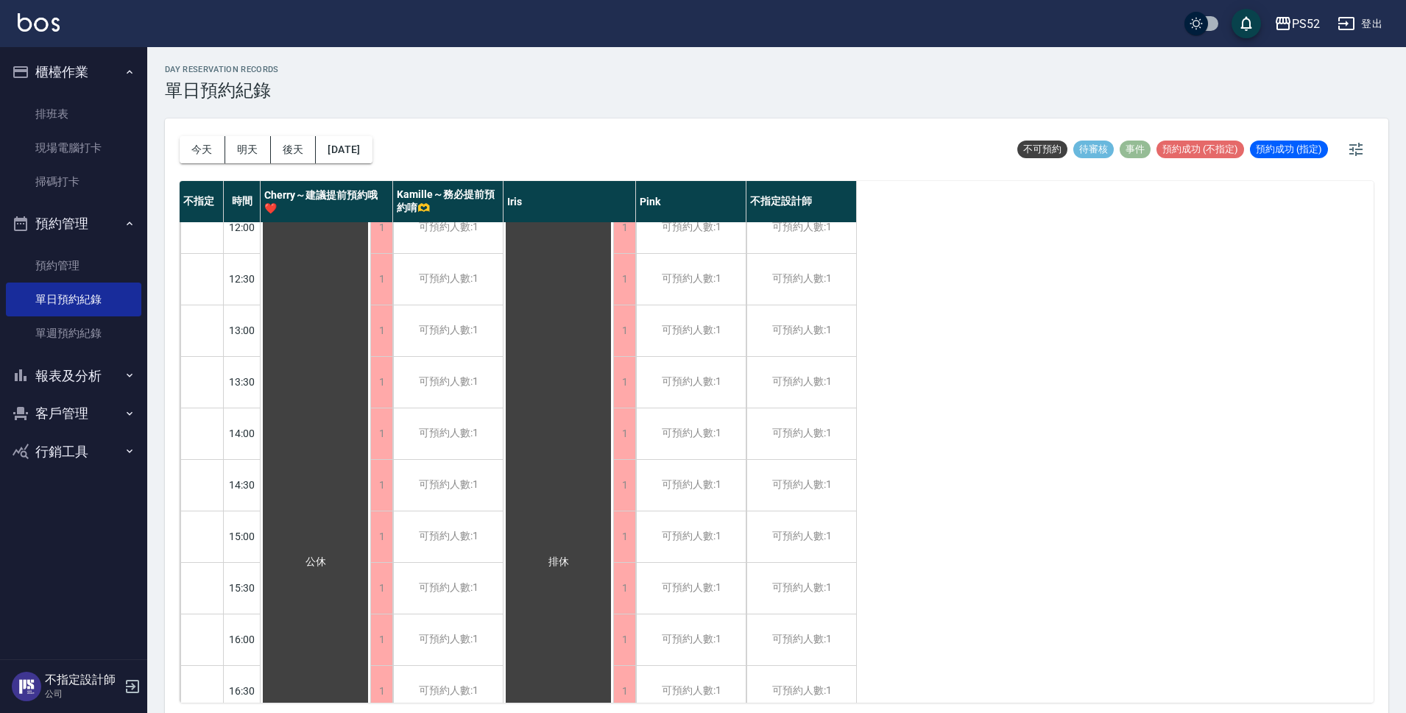
scroll to position [146, 0]
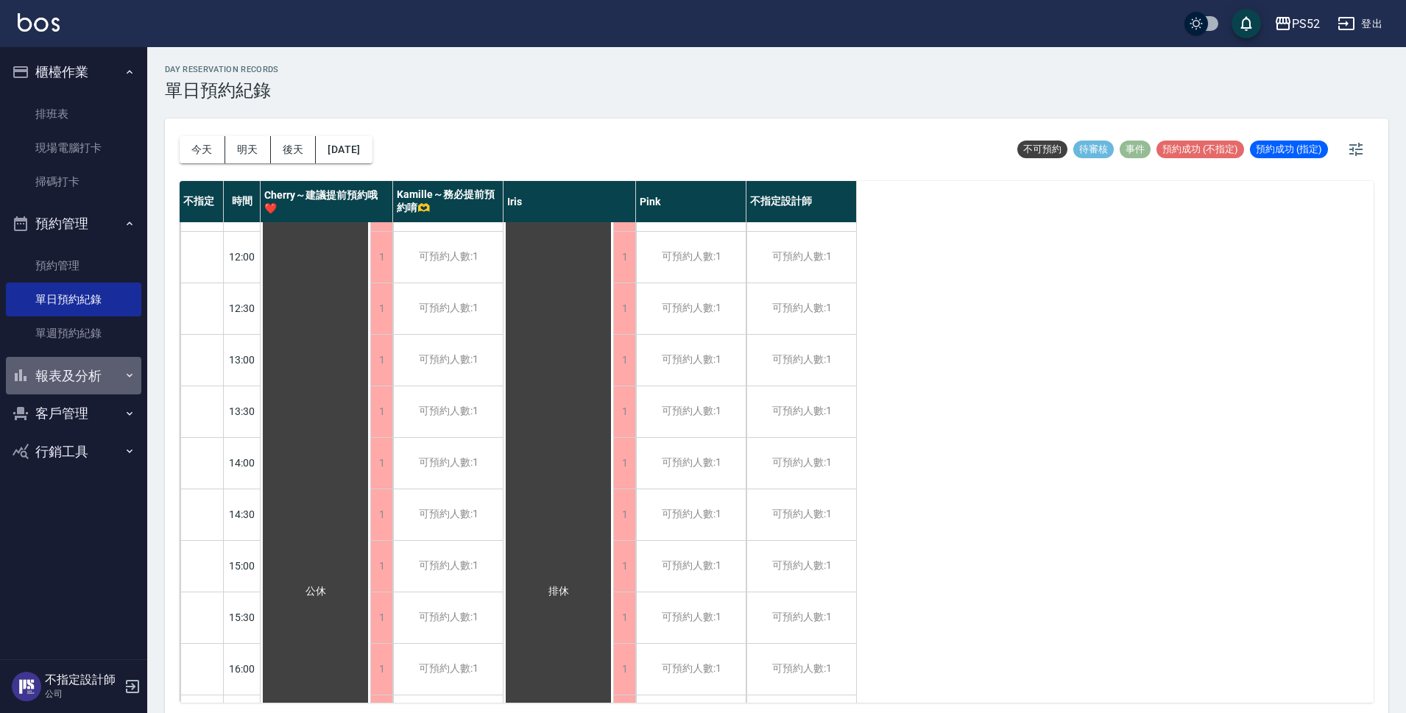
click at [94, 373] on button "報表及分析" at bounding box center [73, 376] width 135 height 38
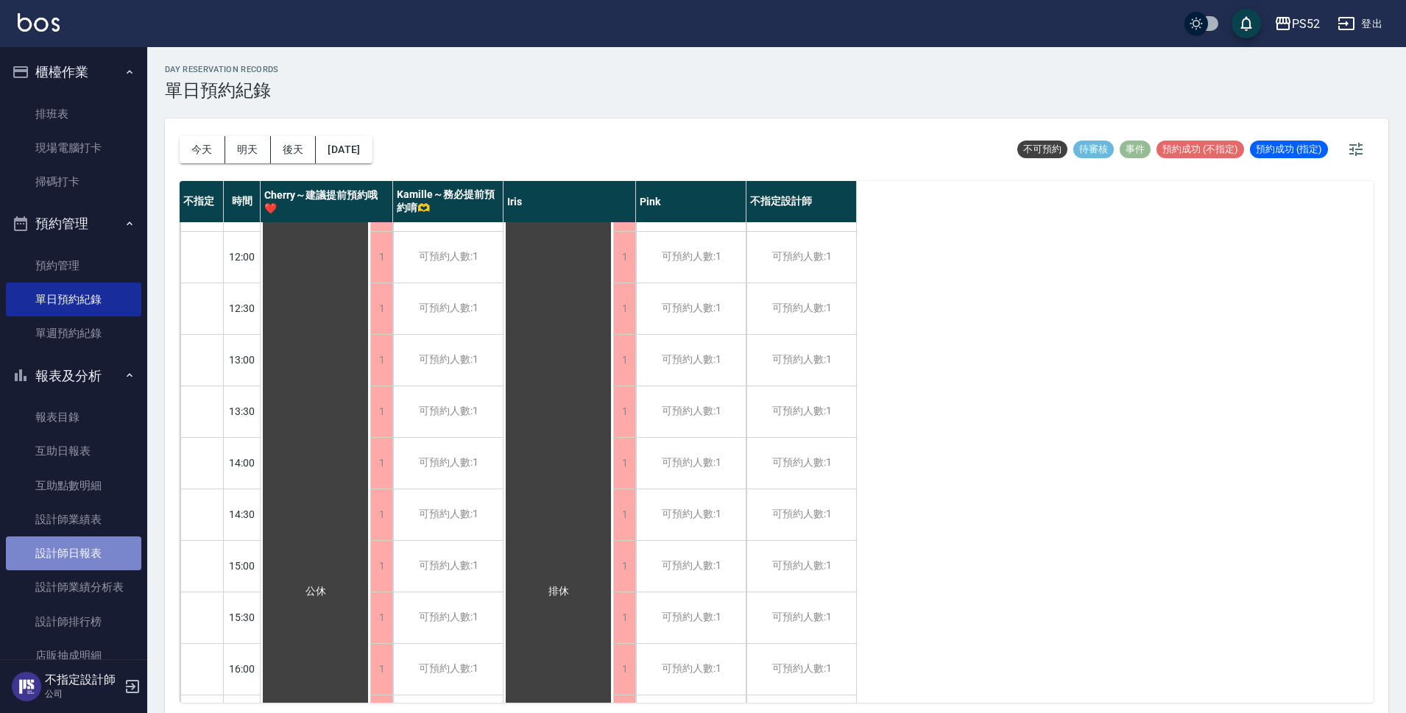
click at [91, 557] on link "設計師日報表" at bounding box center [73, 554] width 135 height 34
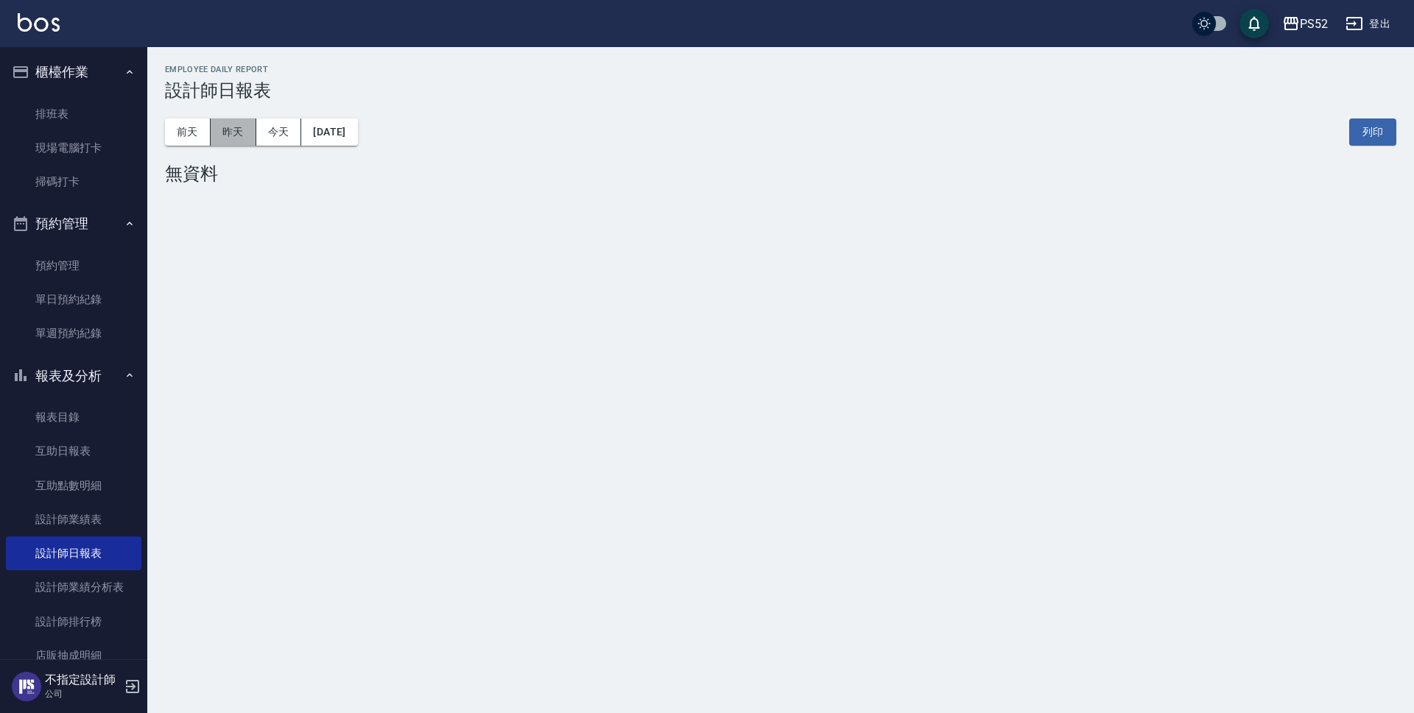
click at [235, 133] on button "昨天" at bounding box center [234, 132] width 46 height 27
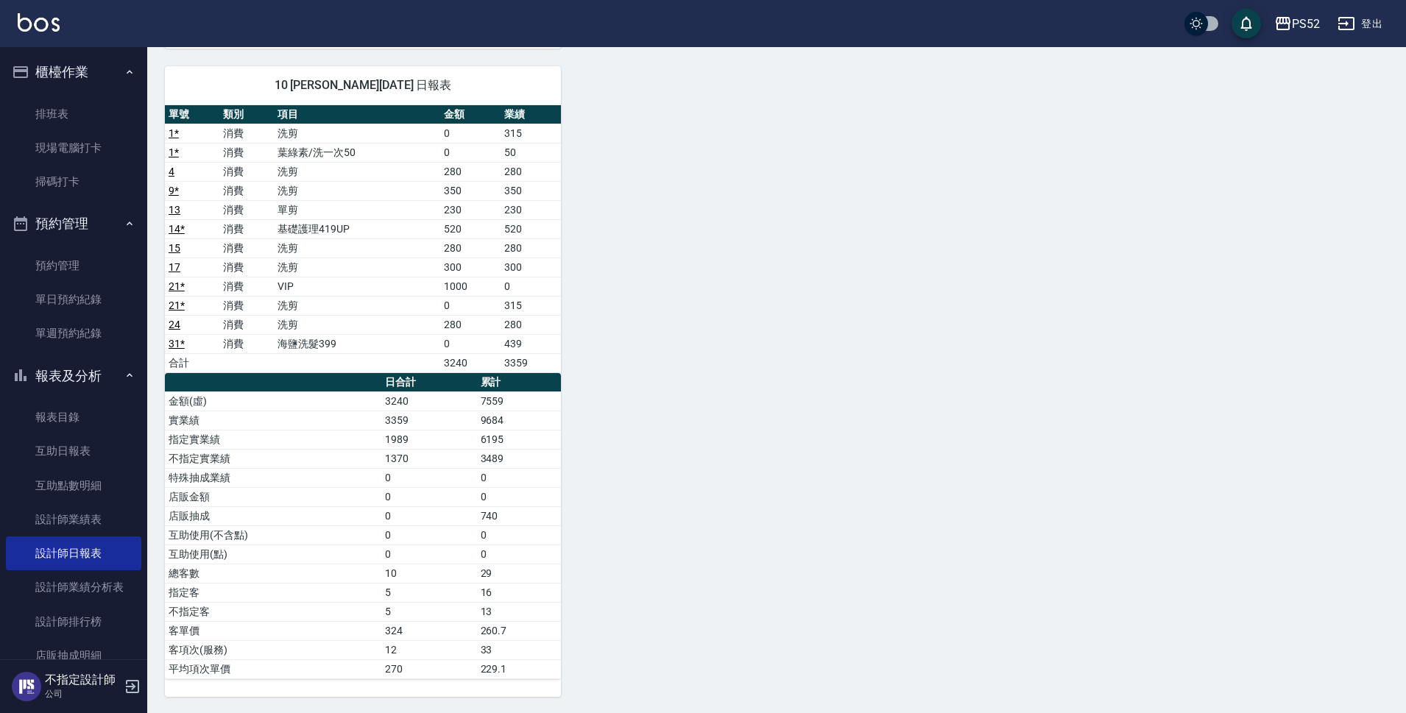
scroll to position [728, 0]
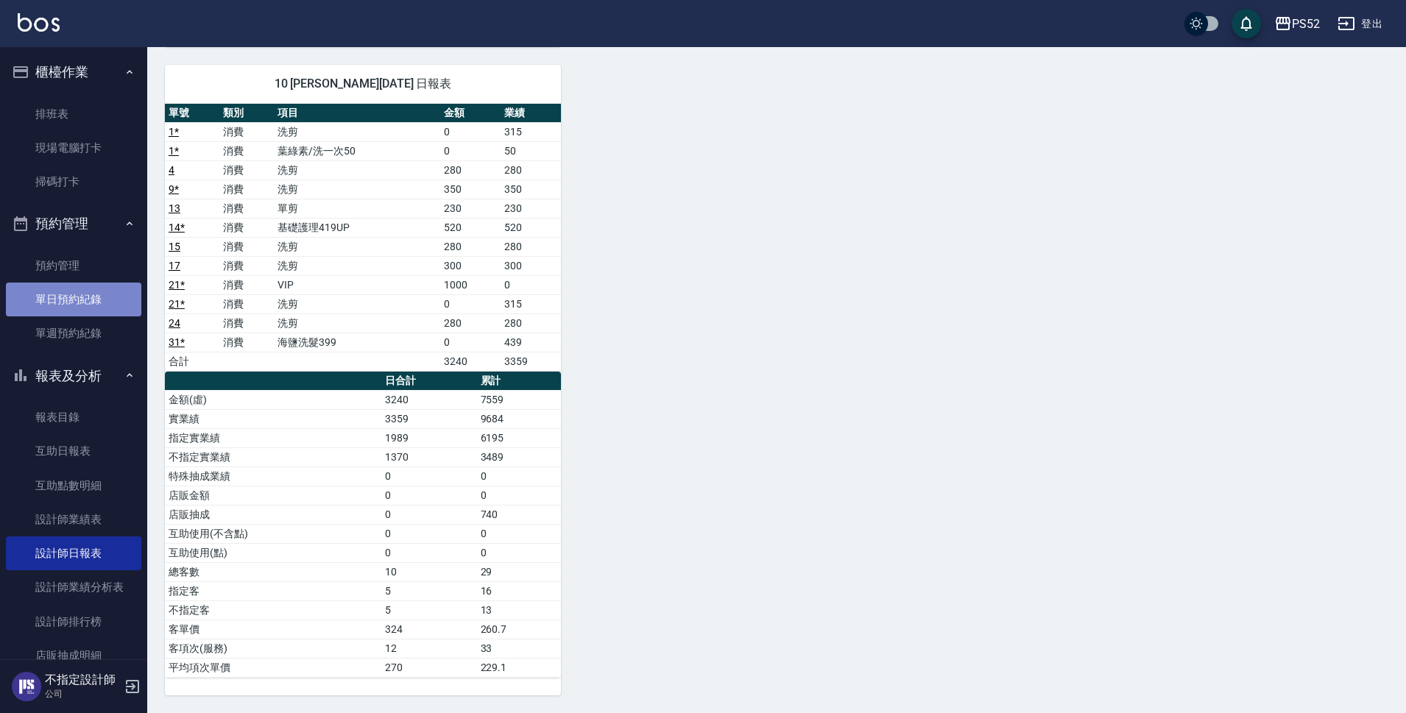
click at [102, 301] on link "單日預約紀錄" at bounding box center [73, 300] width 135 height 34
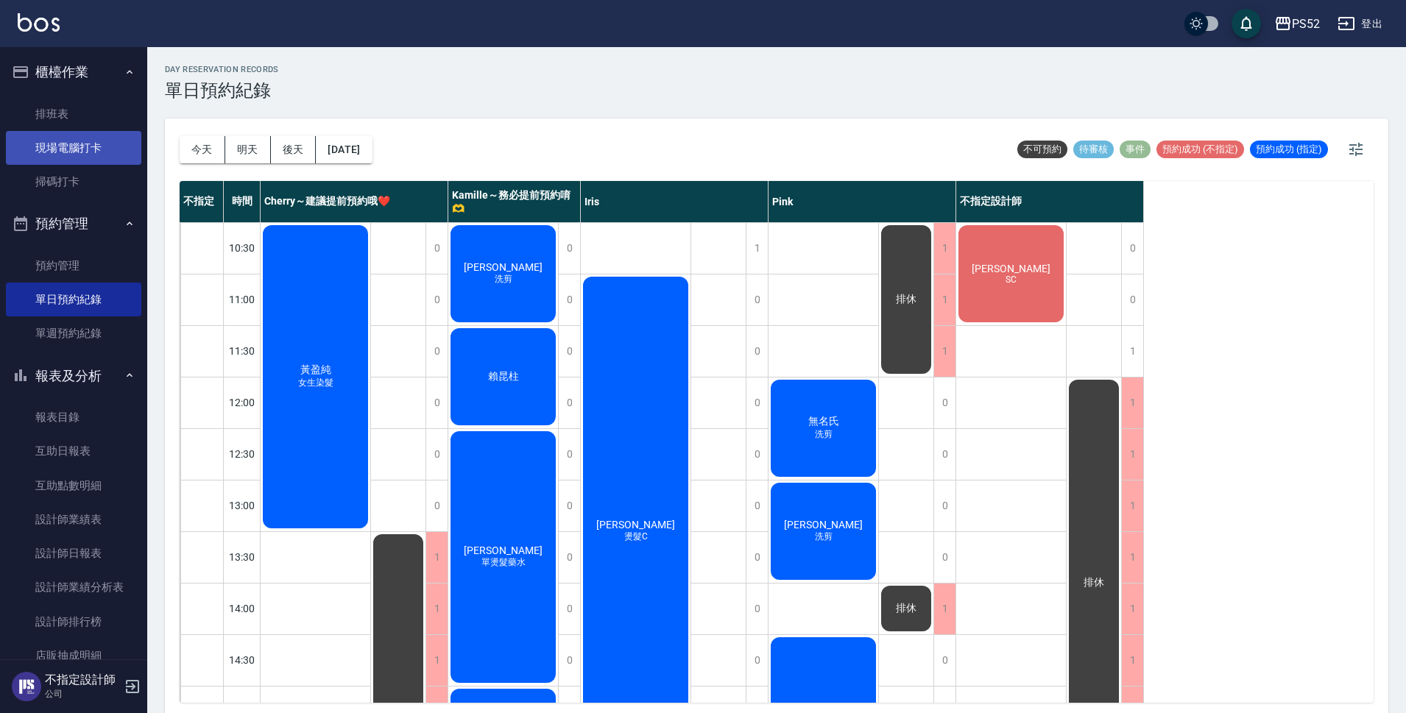
click at [102, 138] on link "現場電腦打卡" at bounding box center [73, 148] width 135 height 34
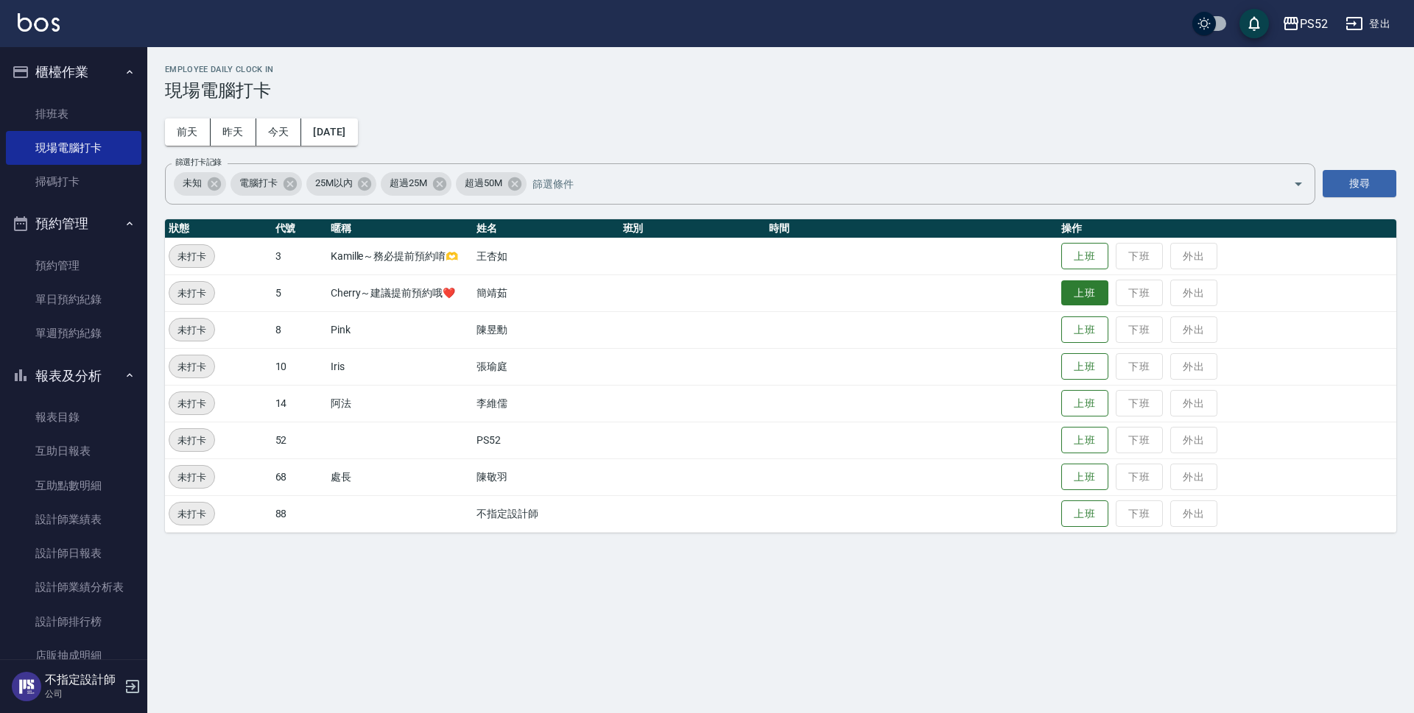
click at [1065, 294] on button "上班" at bounding box center [1084, 294] width 47 height 26
